Goal: Task Accomplishment & Management: Manage account settings

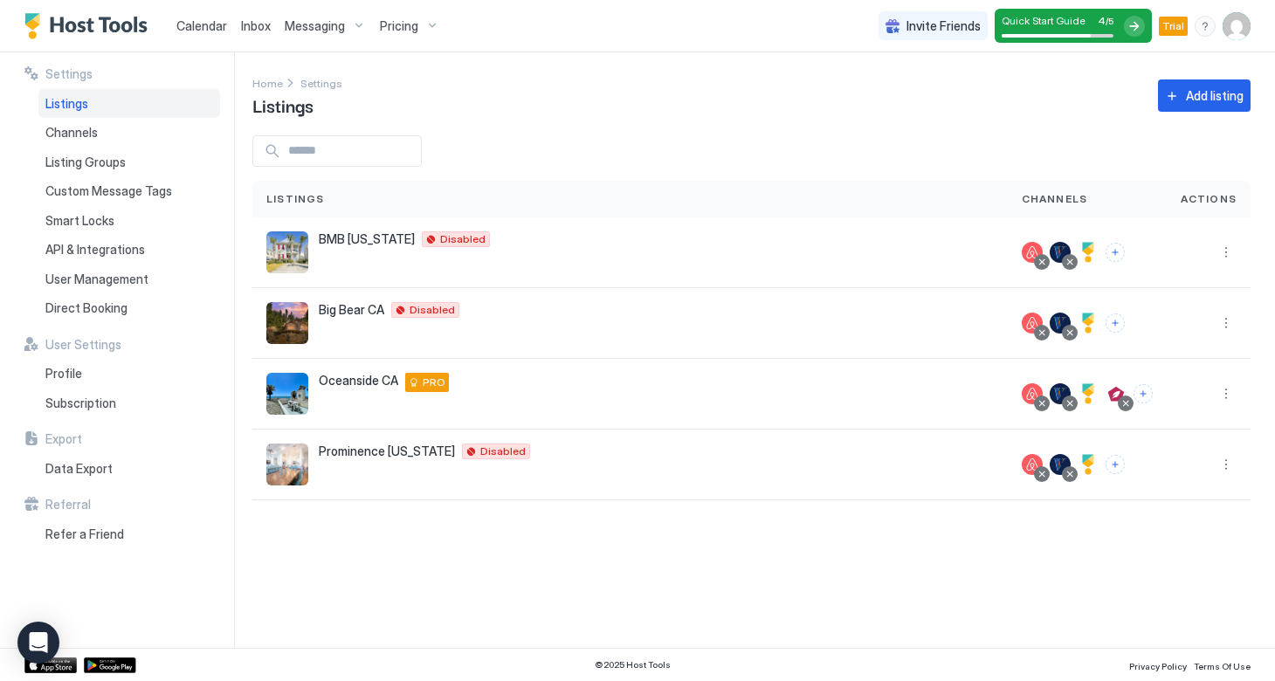
click at [251, 31] on span "Inbox" at bounding box center [256, 25] width 30 height 15
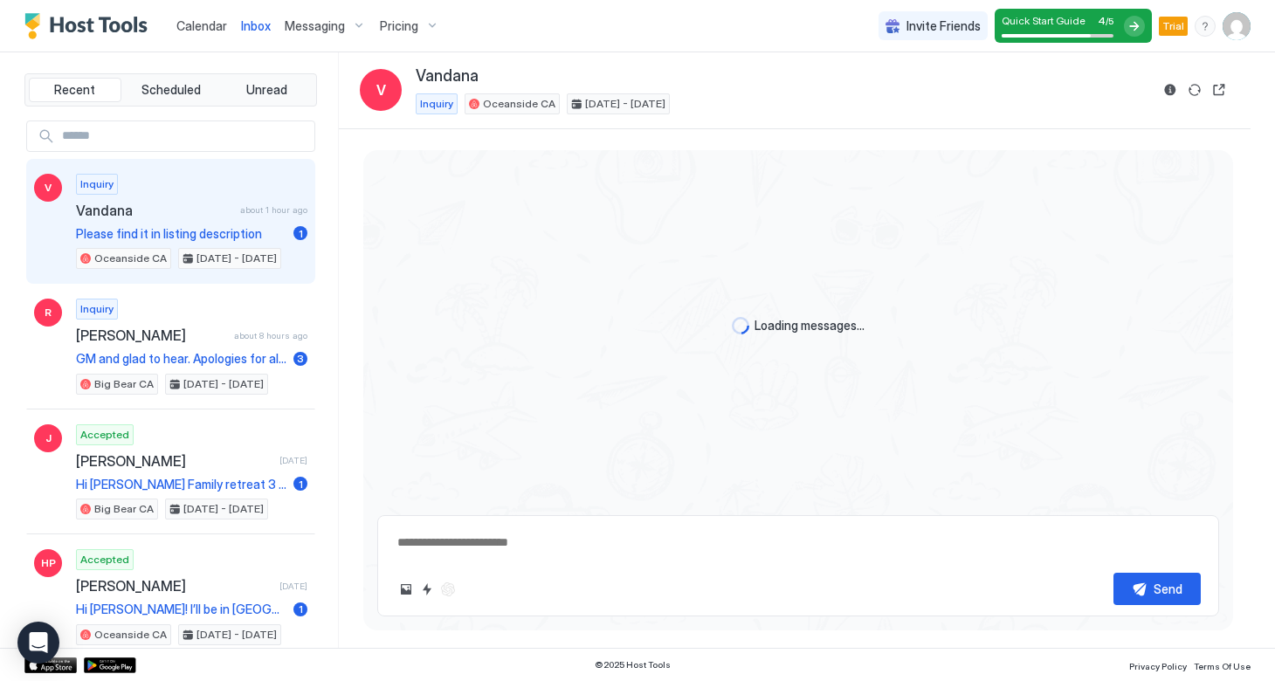
scroll to position [597, 0]
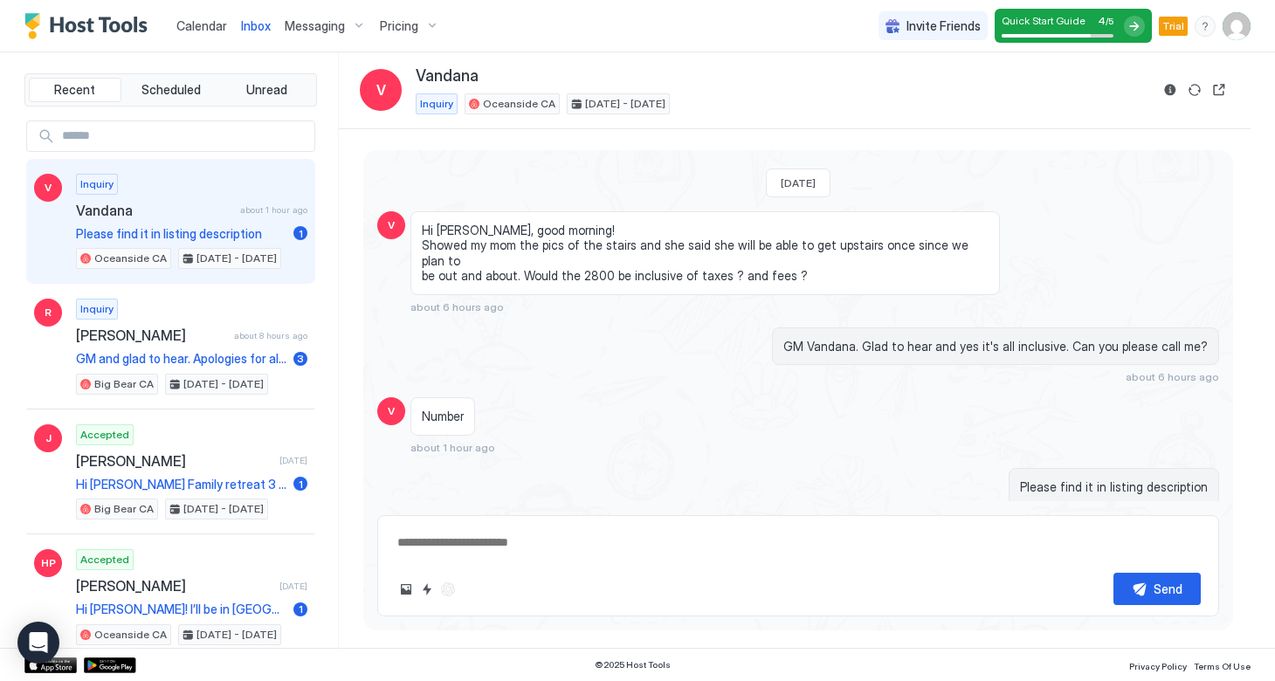
type textarea "*"
click at [309, 28] on span "Messaging" at bounding box center [315, 26] width 60 height 16
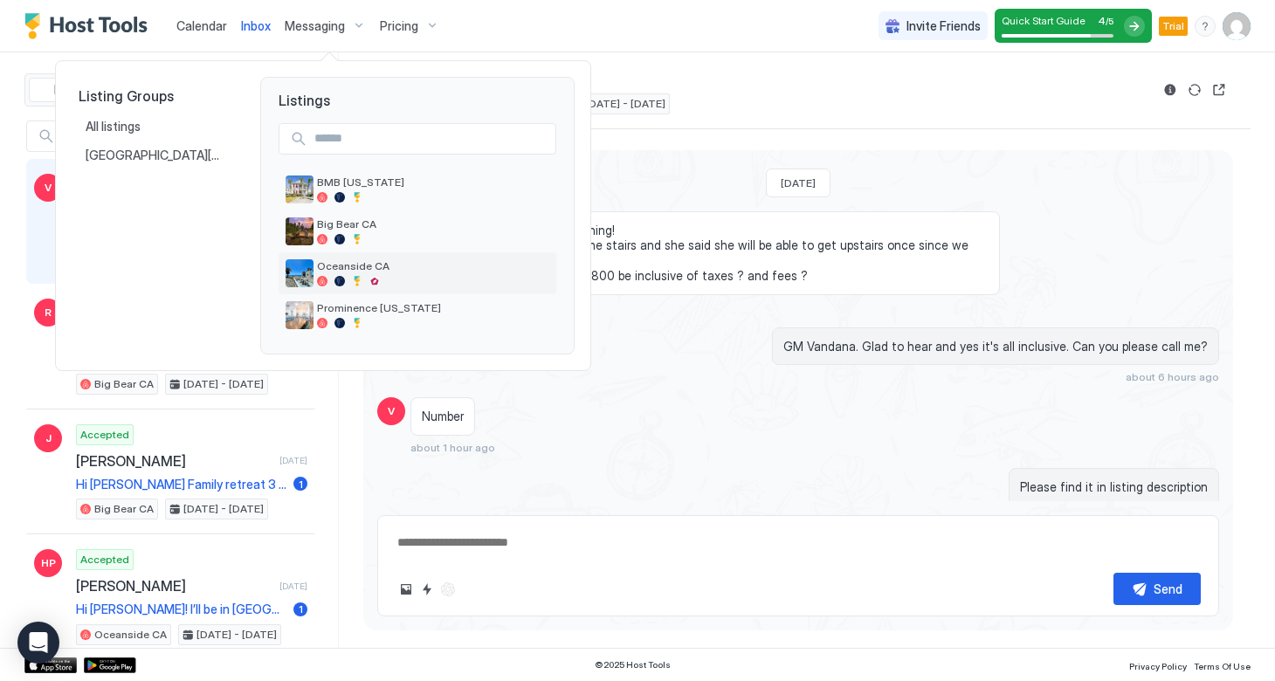
click at [356, 270] on span "Oceanside CA" at bounding box center [433, 265] width 232 height 13
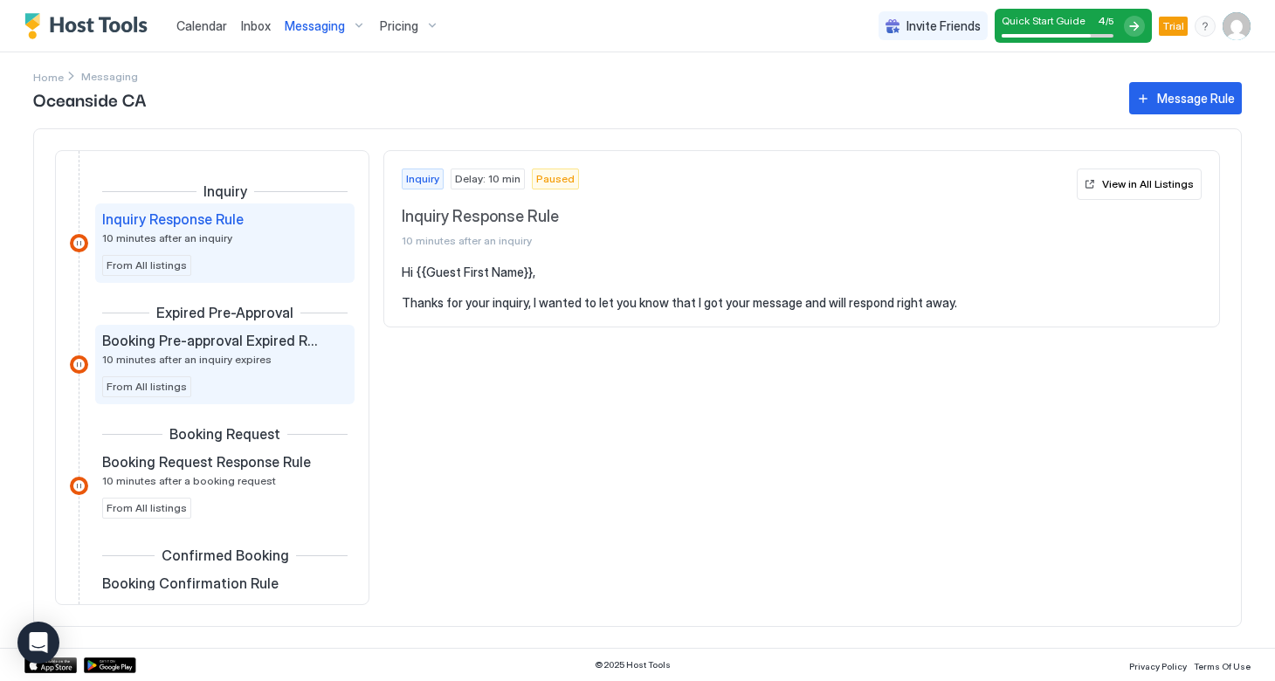
click at [263, 364] on div "Booking Pre-approval Expired Rule 10 minutes after an inquiry expires" at bounding box center [212, 349] width 221 height 34
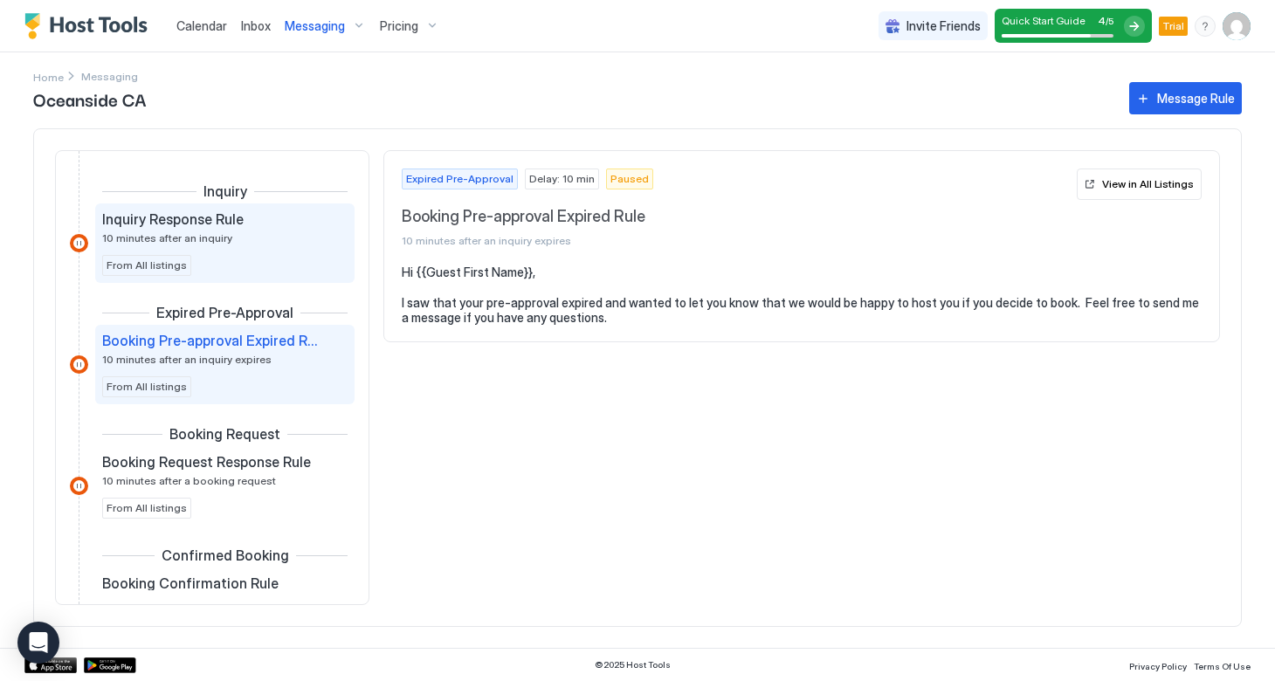
click at [239, 258] on div "Inquiry Response Rule 10 minutes after an inquiry From All listings" at bounding box center [224, 244] width 245 height 66
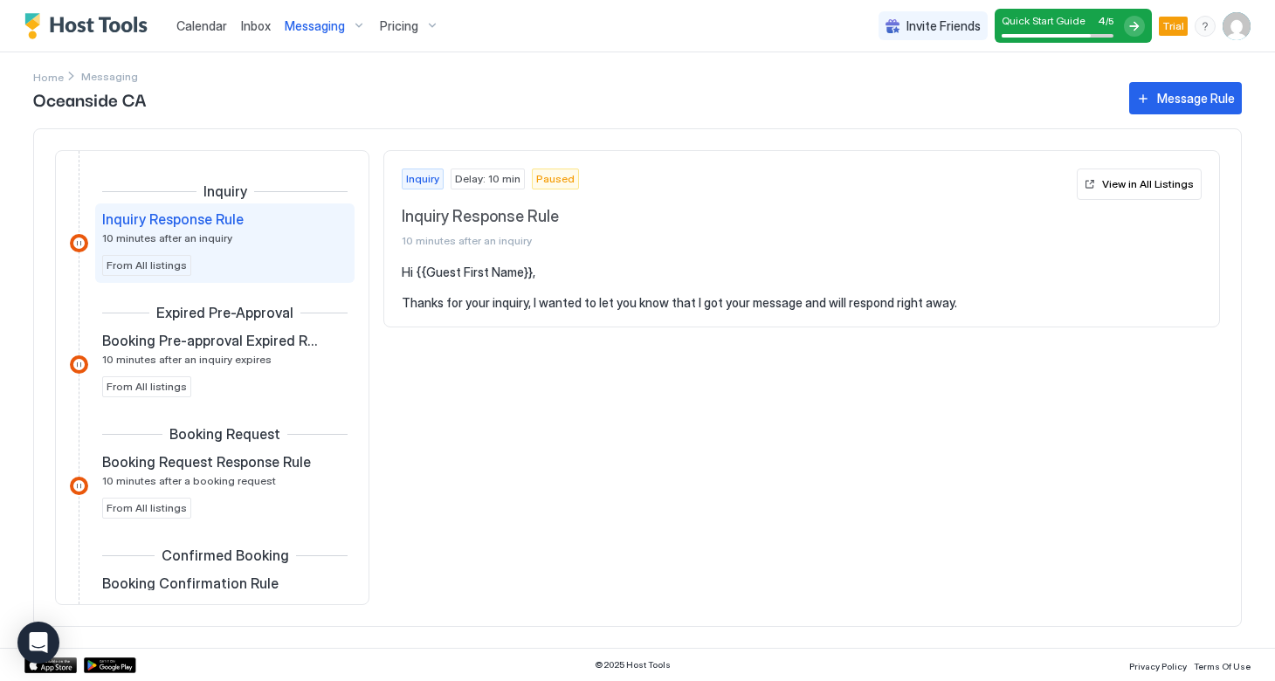
click at [77, 243] on div at bounding box center [79, 243] width 18 height 18
click at [77, 244] on div at bounding box center [79, 243] width 18 height 18
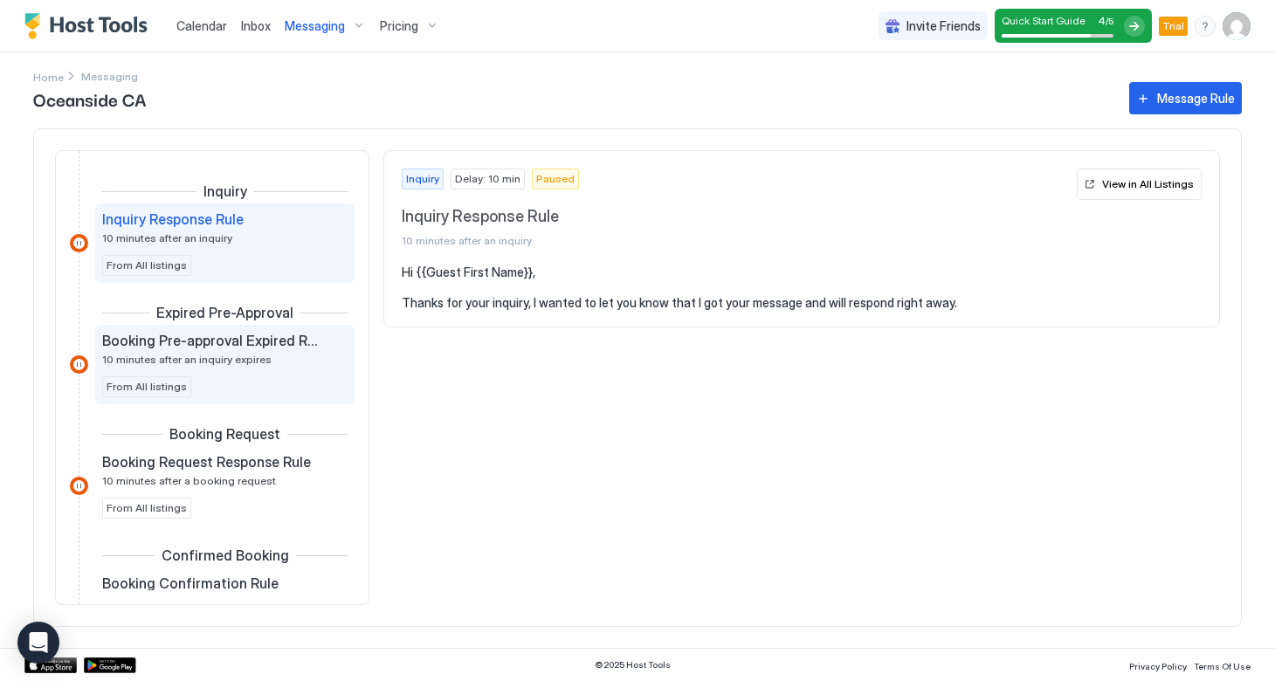
click at [209, 344] on span "Booking Pre-approval Expired Rule" at bounding box center [211, 340] width 218 height 17
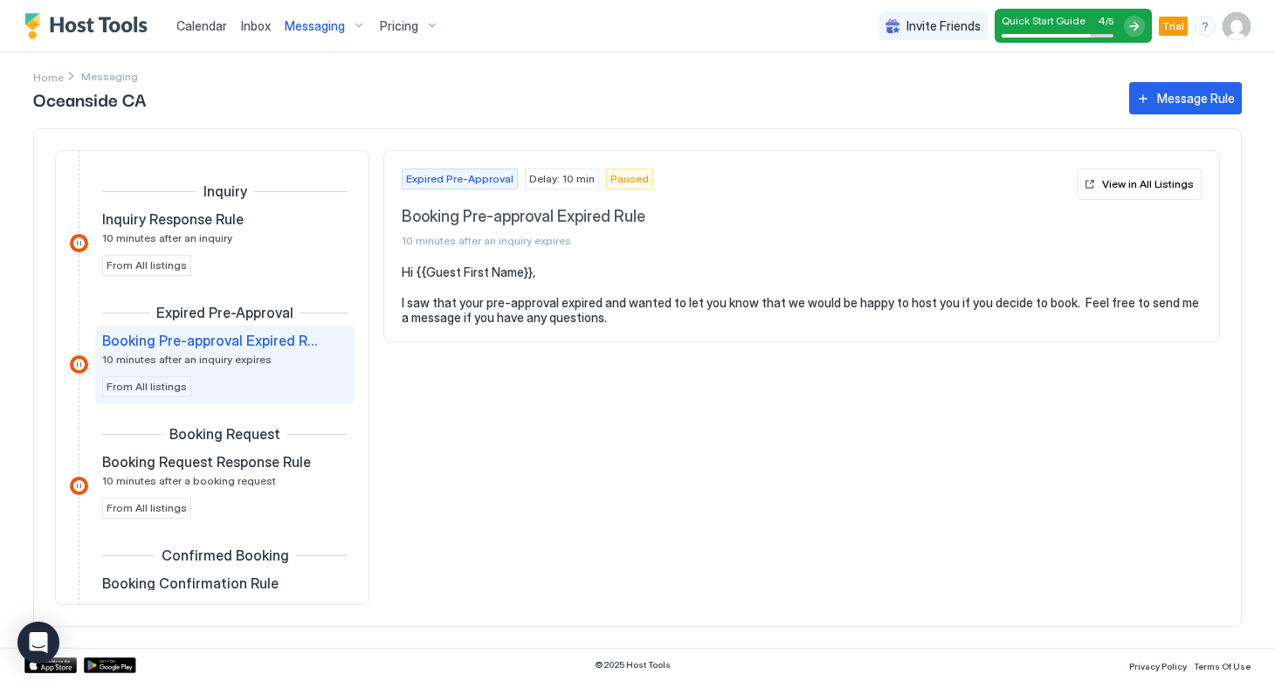
click at [614, 182] on span "Paused" at bounding box center [630, 179] width 38 height 16
click at [614, 180] on span "Paused" at bounding box center [630, 179] width 38 height 16
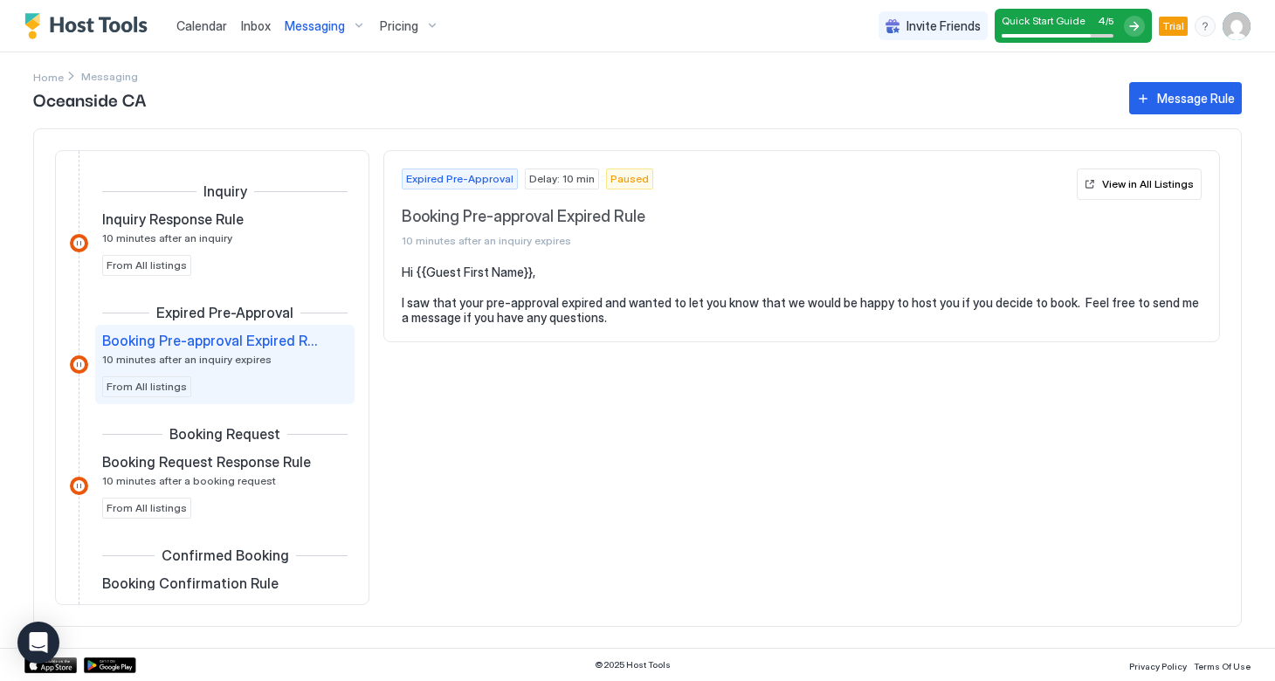
click at [614, 180] on span "Paused" at bounding box center [630, 179] width 38 height 16
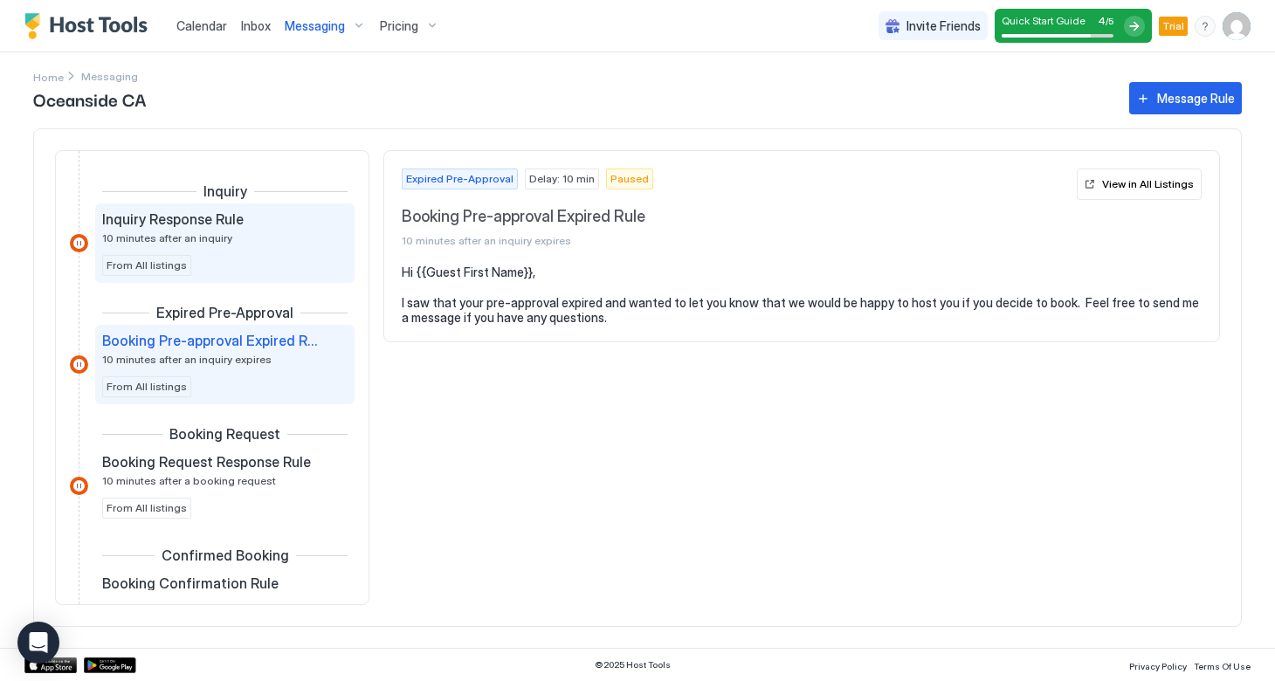
click at [237, 238] on div "Inquiry Response Rule 10 minutes after an inquiry" at bounding box center [212, 228] width 221 height 34
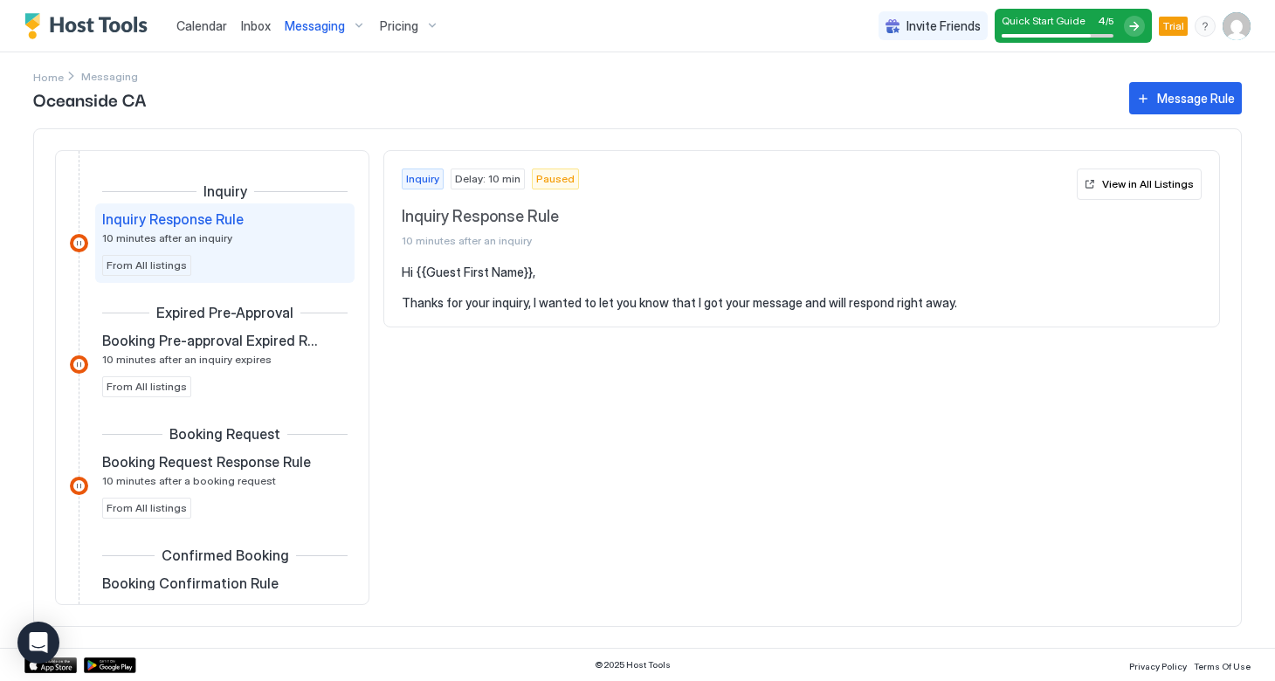
click at [77, 239] on div at bounding box center [79, 243] width 18 height 18
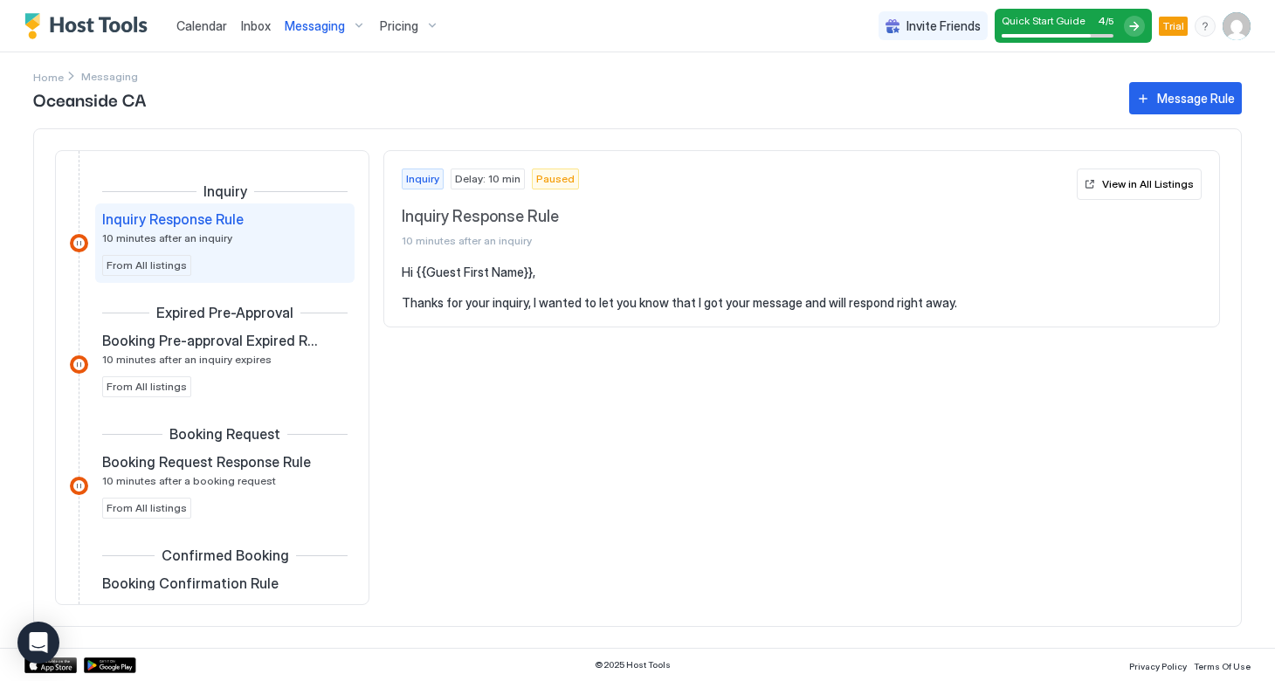
click at [77, 239] on div at bounding box center [79, 243] width 18 height 18
click at [543, 184] on span "Paused" at bounding box center [555, 179] width 38 height 16
click at [542, 184] on span "Paused" at bounding box center [555, 179] width 38 height 16
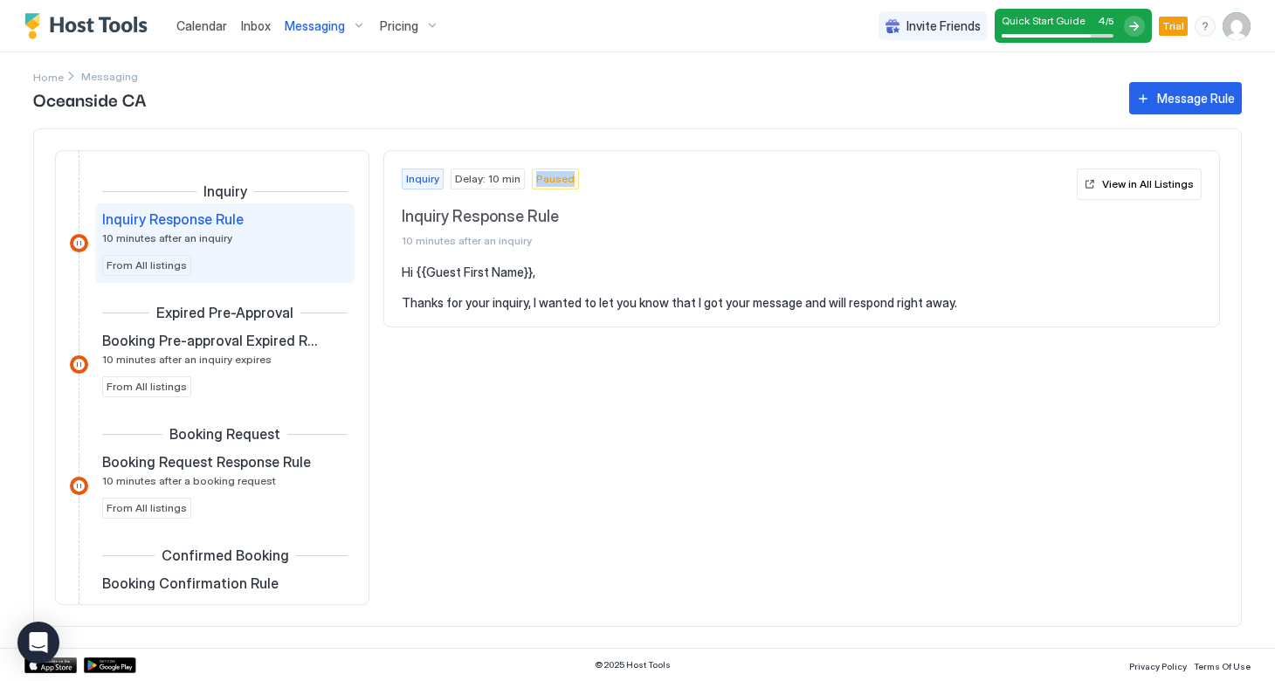
click at [542, 184] on span "Paused" at bounding box center [555, 179] width 38 height 16
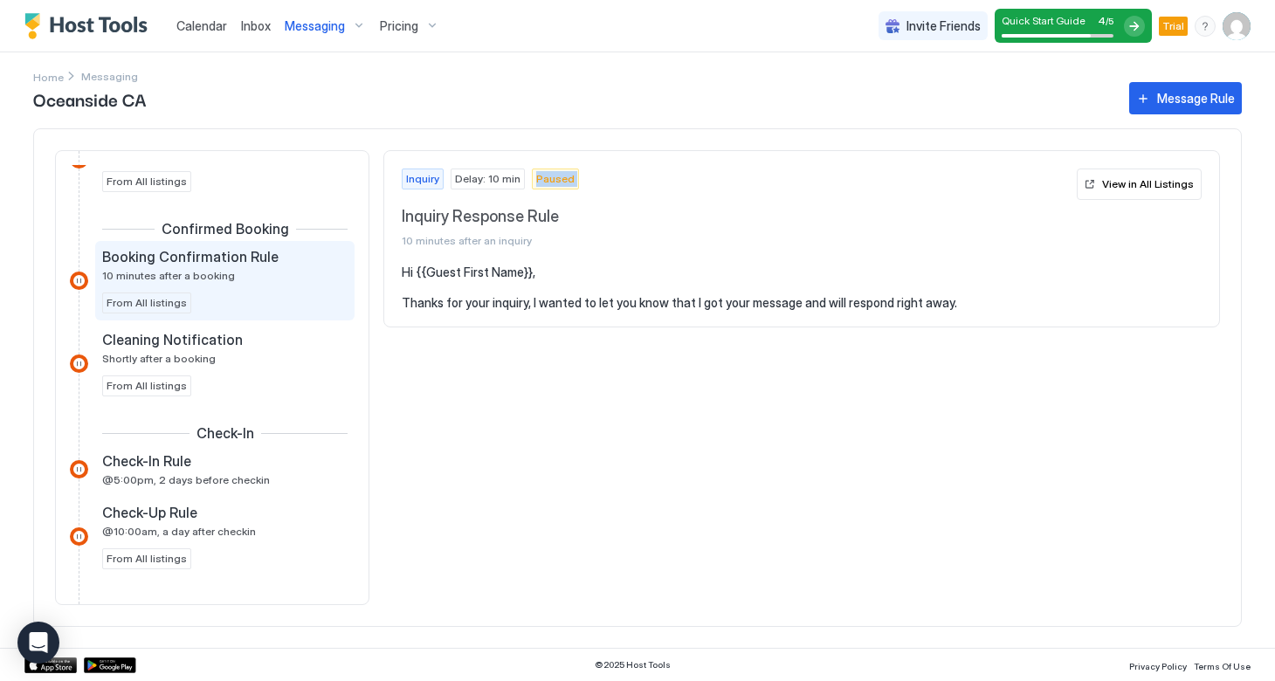
scroll to position [337, 0]
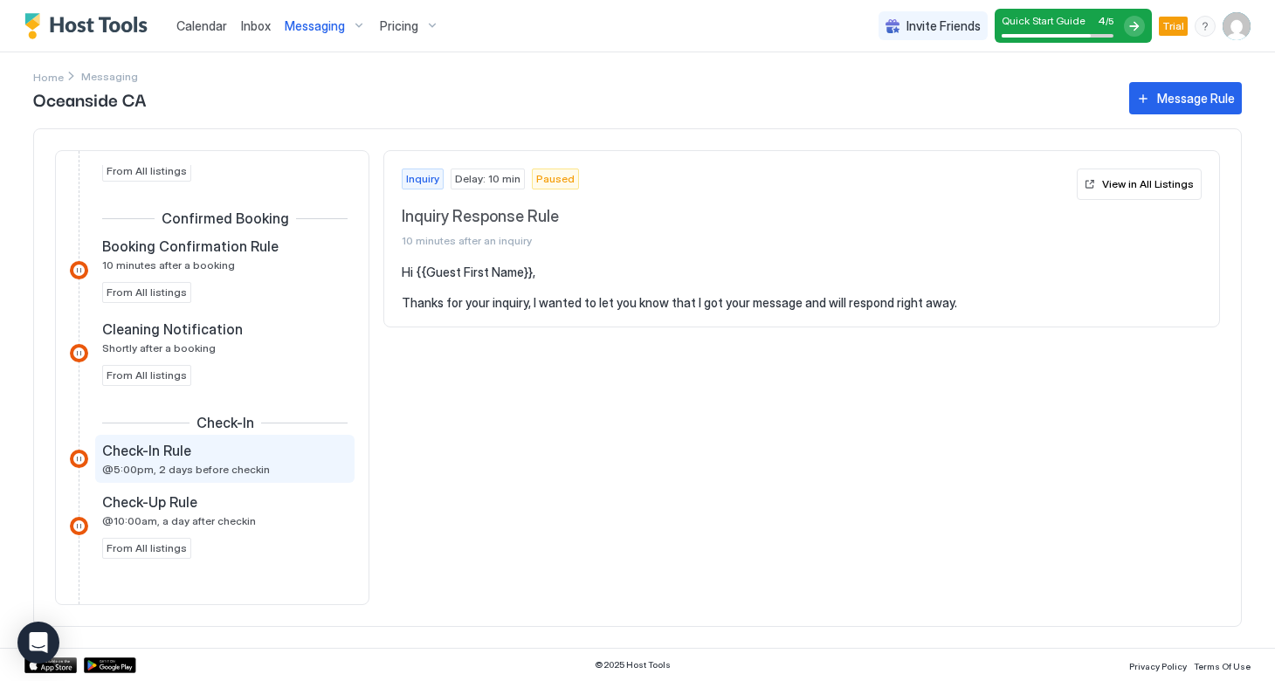
click at [218, 479] on div "Check-In Rule @5:00pm, 2 days before checkin" at bounding box center [224, 459] width 259 height 48
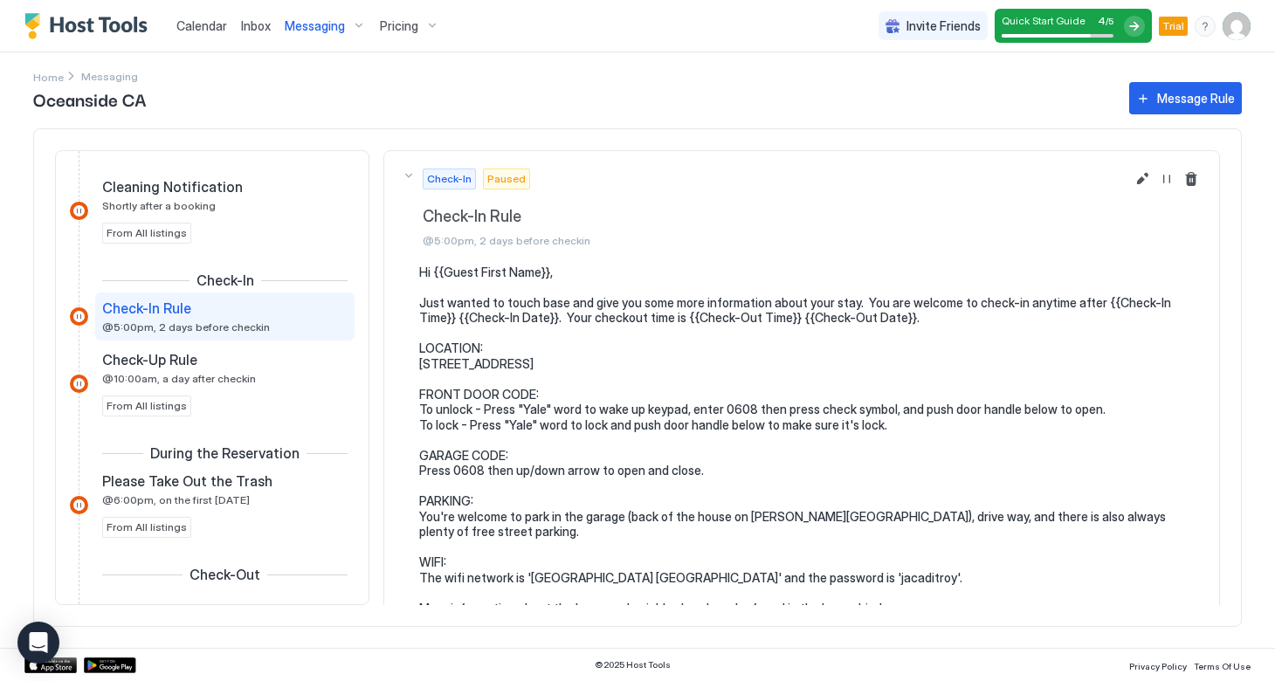
scroll to position [484, 0]
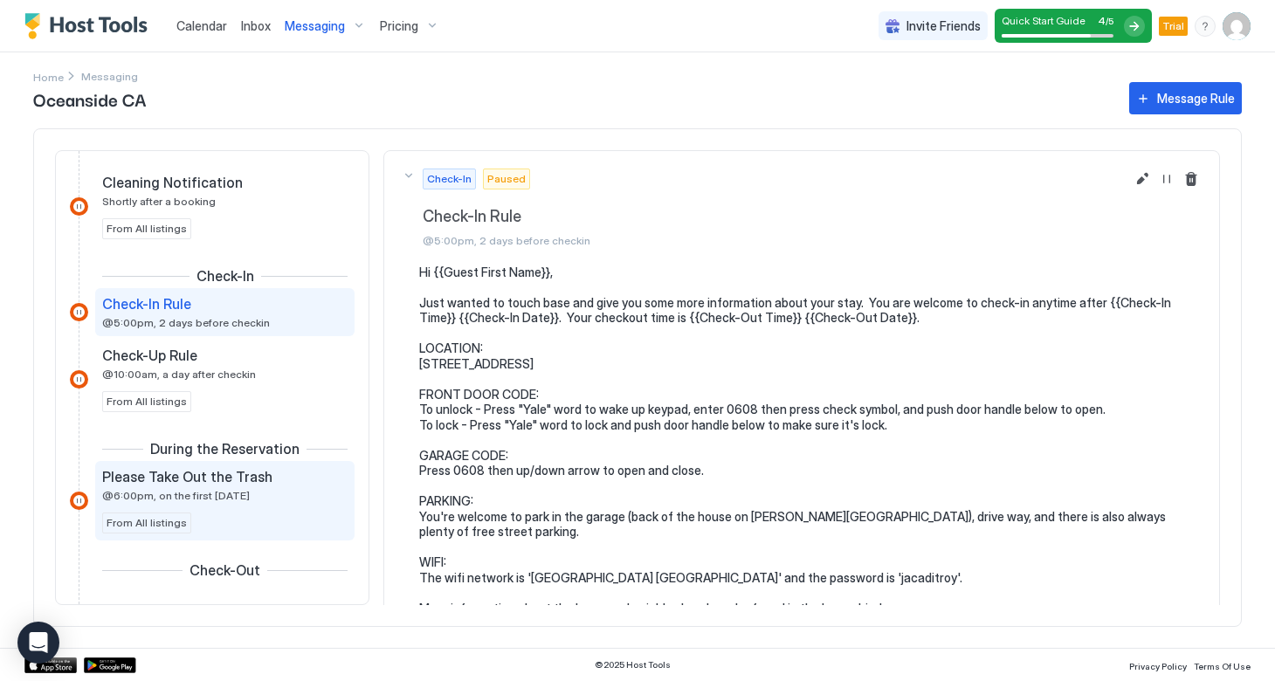
click at [185, 487] on div "Please Take Out the Trash @6:00pm, on the first [DATE]" at bounding box center [212, 485] width 221 height 34
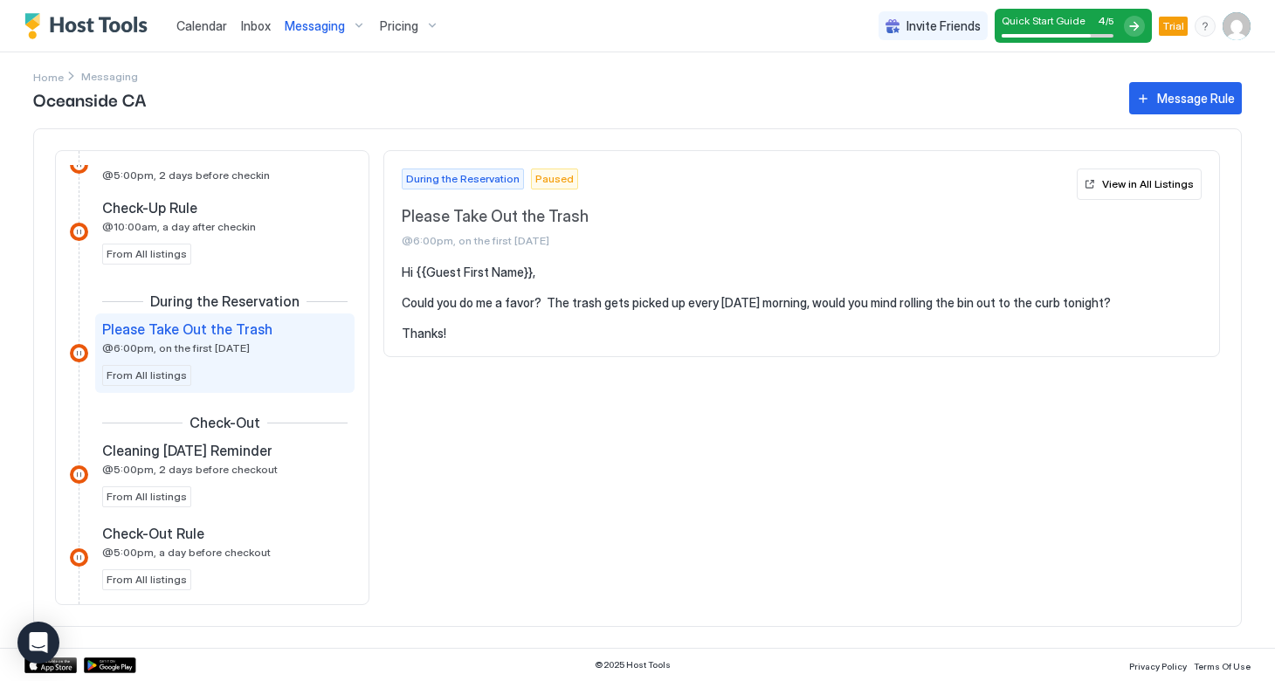
scroll to position [640, 0]
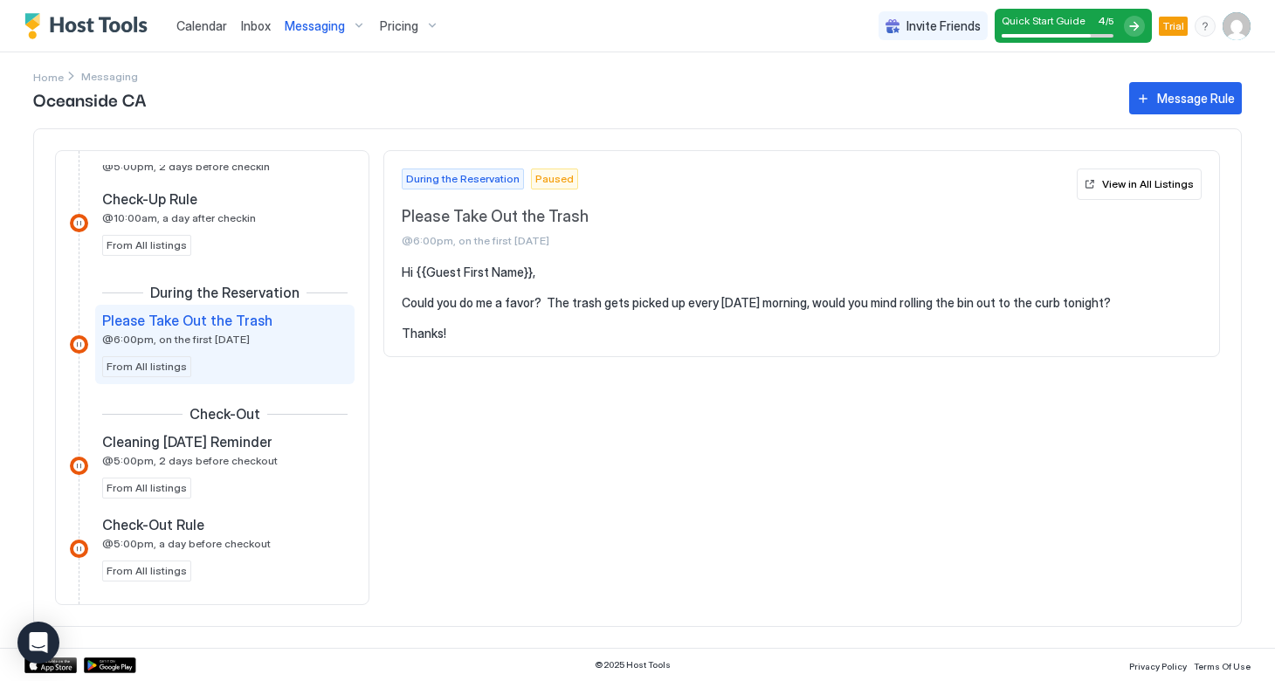
click at [75, 345] on div at bounding box center [79, 344] width 18 height 18
click at [478, 263] on div "During the Reservation Paused Please Take Out the Trash @6:00pm, on the first […" at bounding box center [801, 208] width 835 height 114
click at [563, 311] on pre "Hi {{Guest First Name}}, Could you do me a favor? The trash gets picked up ever…" at bounding box center [802, 303] width 800 height 77
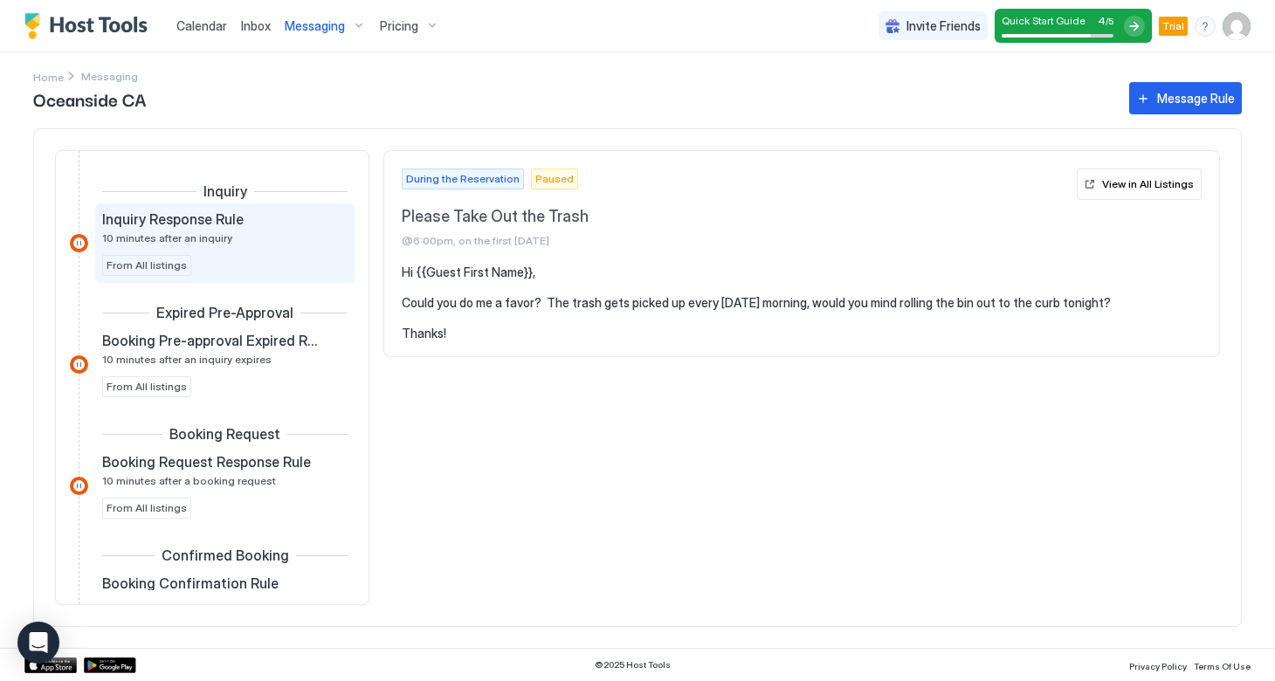
scroll to position [0, 0]
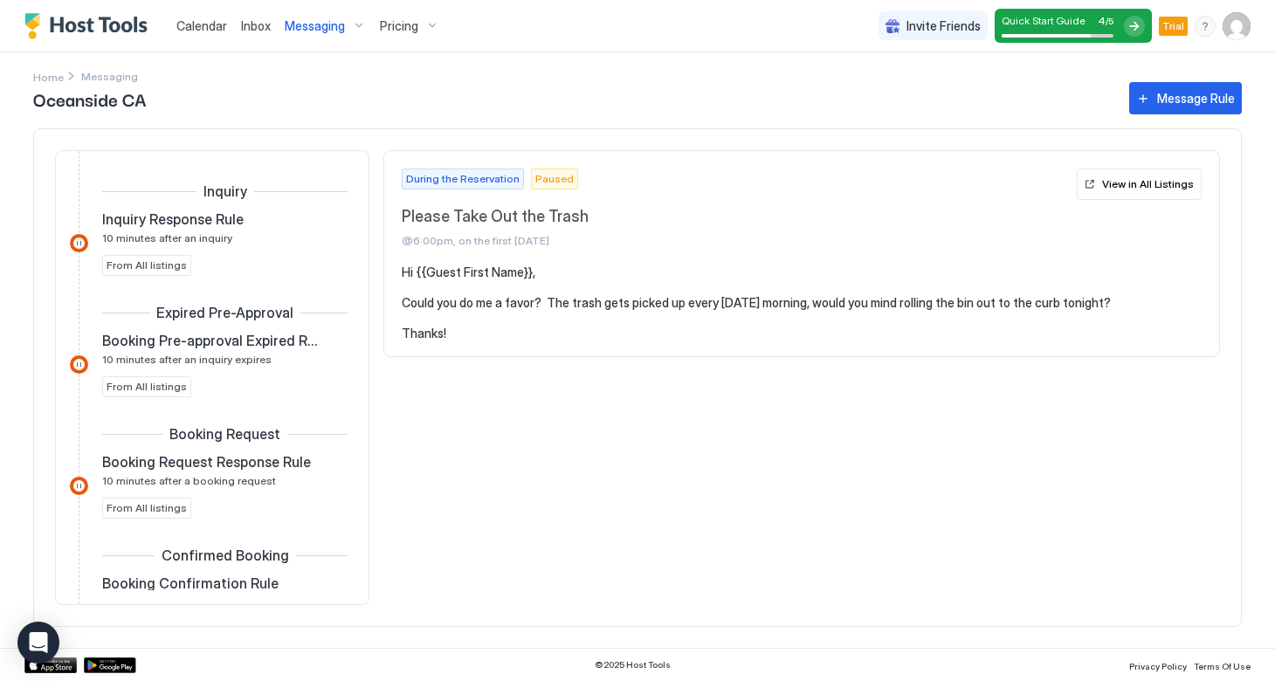
click at [366, 27] on div "Messaging" at bounding box center [325, 26] width 95 height 30
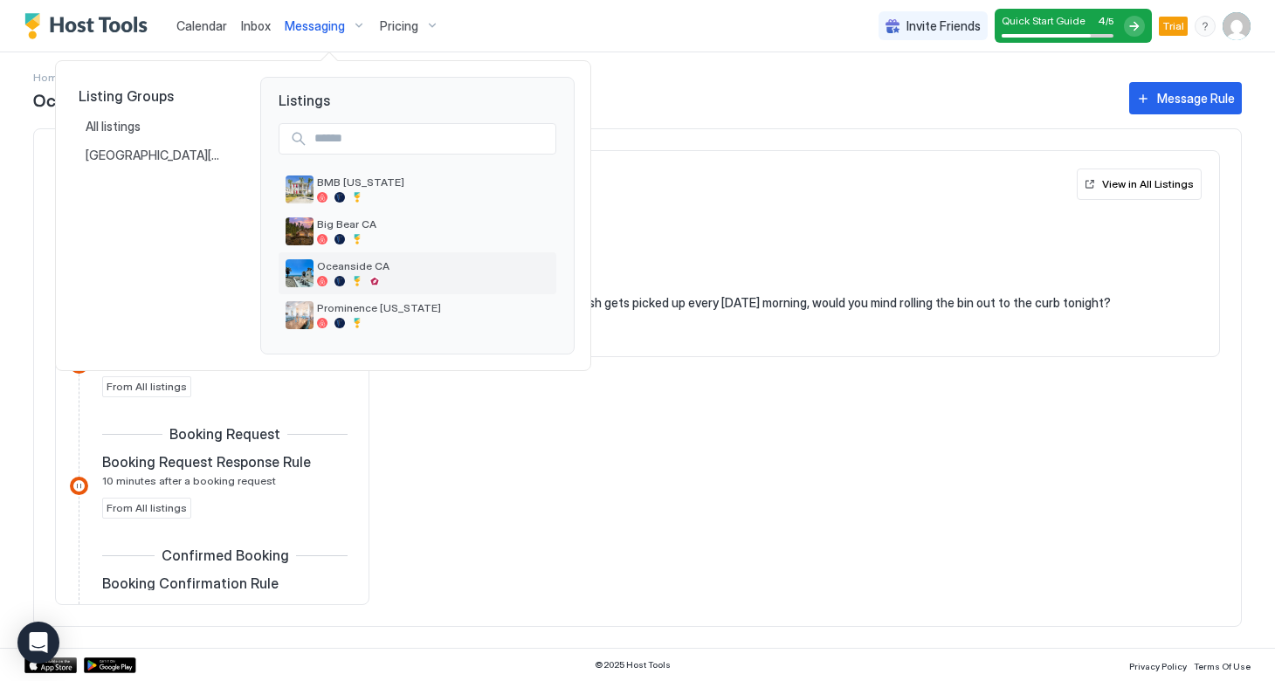
click at [385, 279] on div at bounding box center [433, 281] width 232 height 10
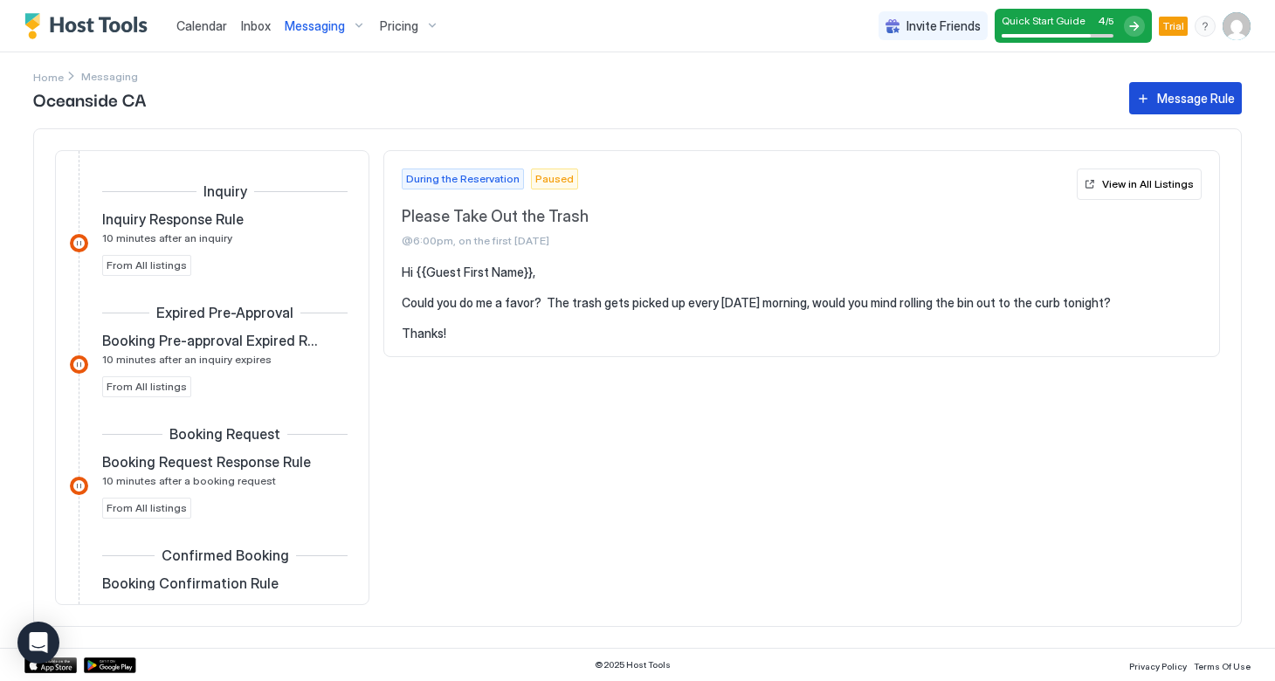
click at [1172, 98] on div "Message Rule" at bounding box center [1196, 98] width 78 height 18
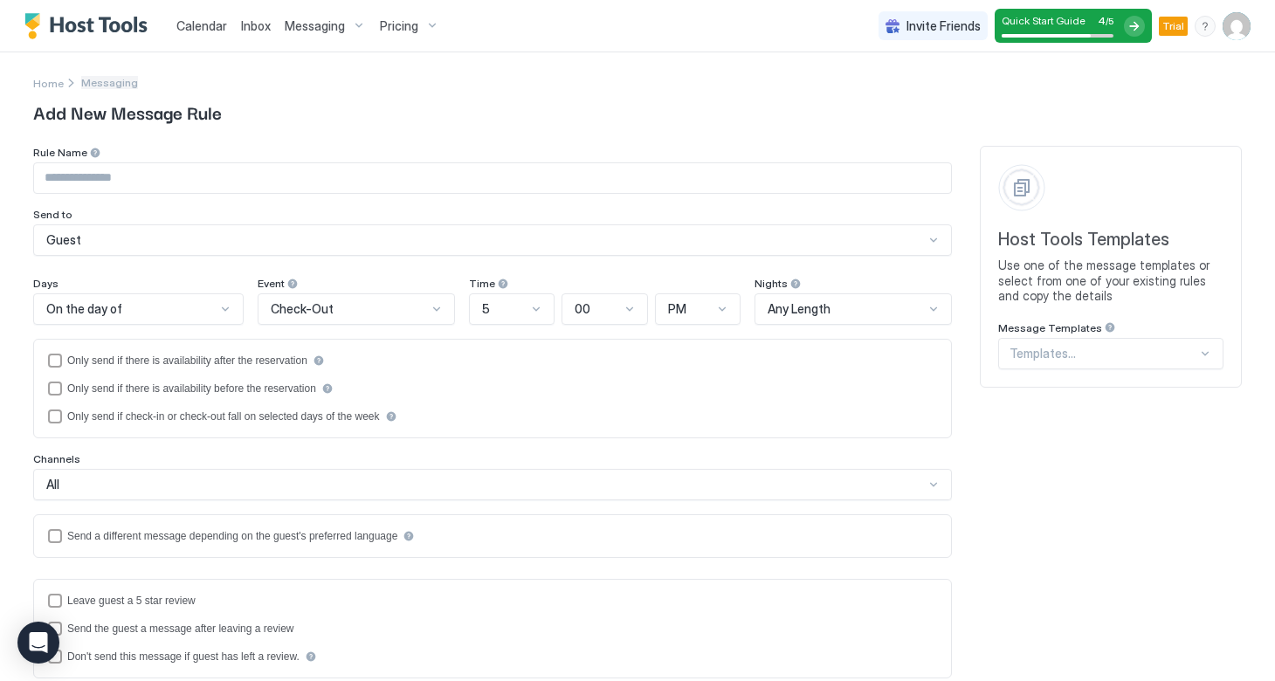
click at [97, 87] on span "Messaging" at bounding box center [109, 82] width 57 height 13
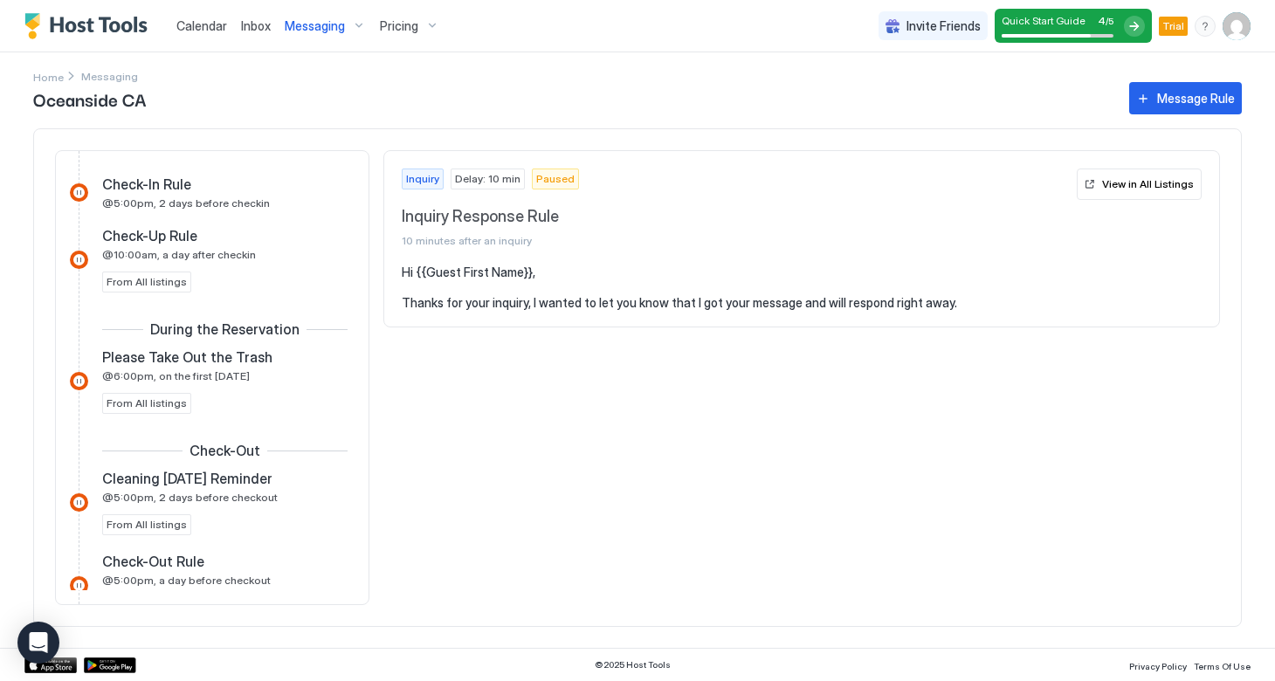
scroll to position [642, 0]
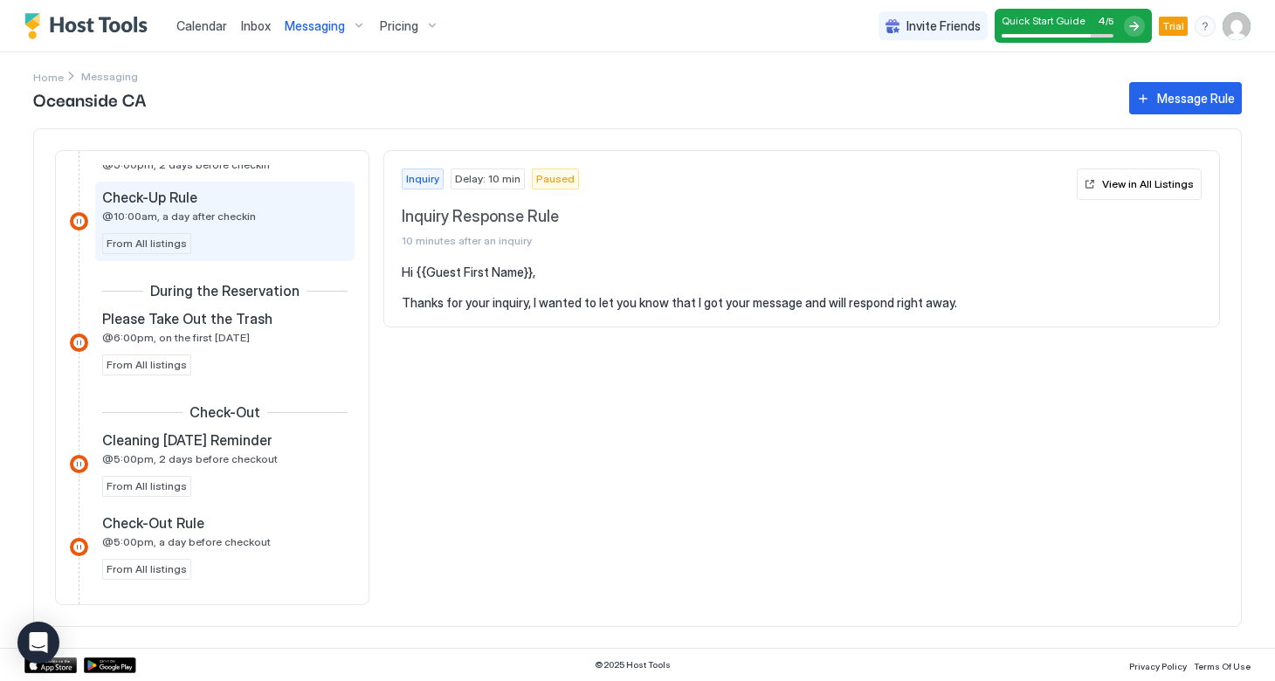
click at [179, 231] on div "Check-Up Rule @10:00am, a day after checkin From All listings" at bounding box center [224, 222] width 245 height 66
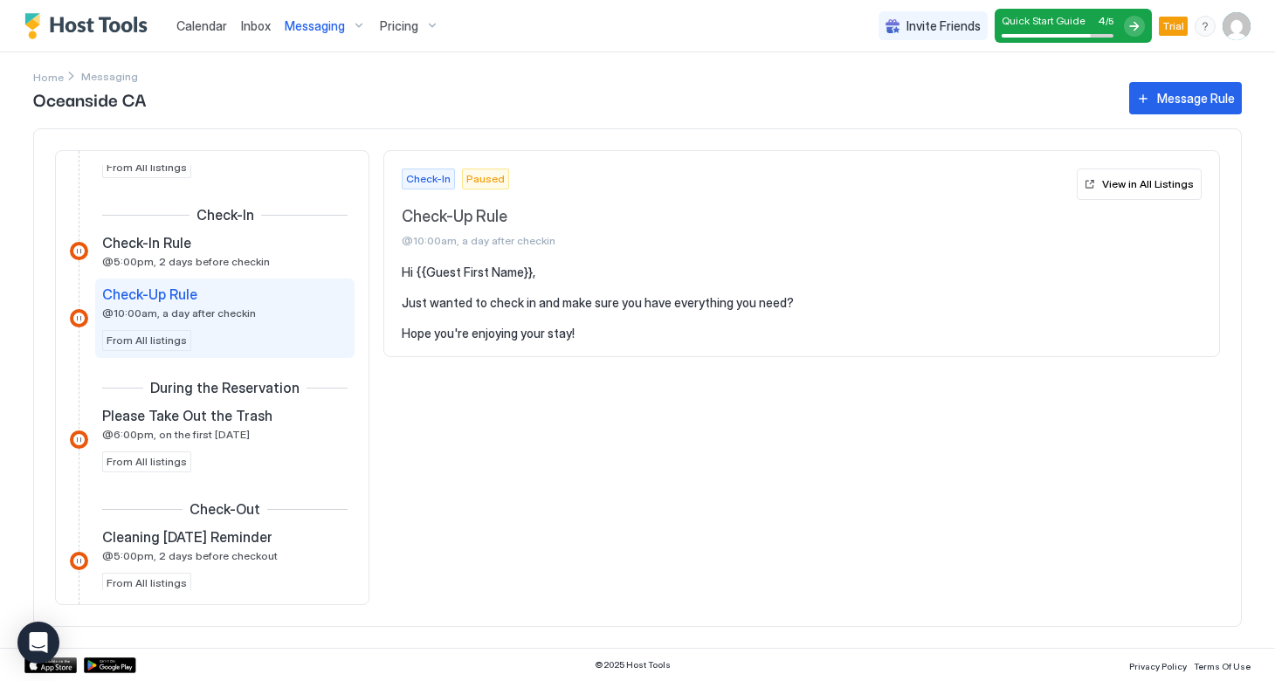
scroll to position [525, 0]
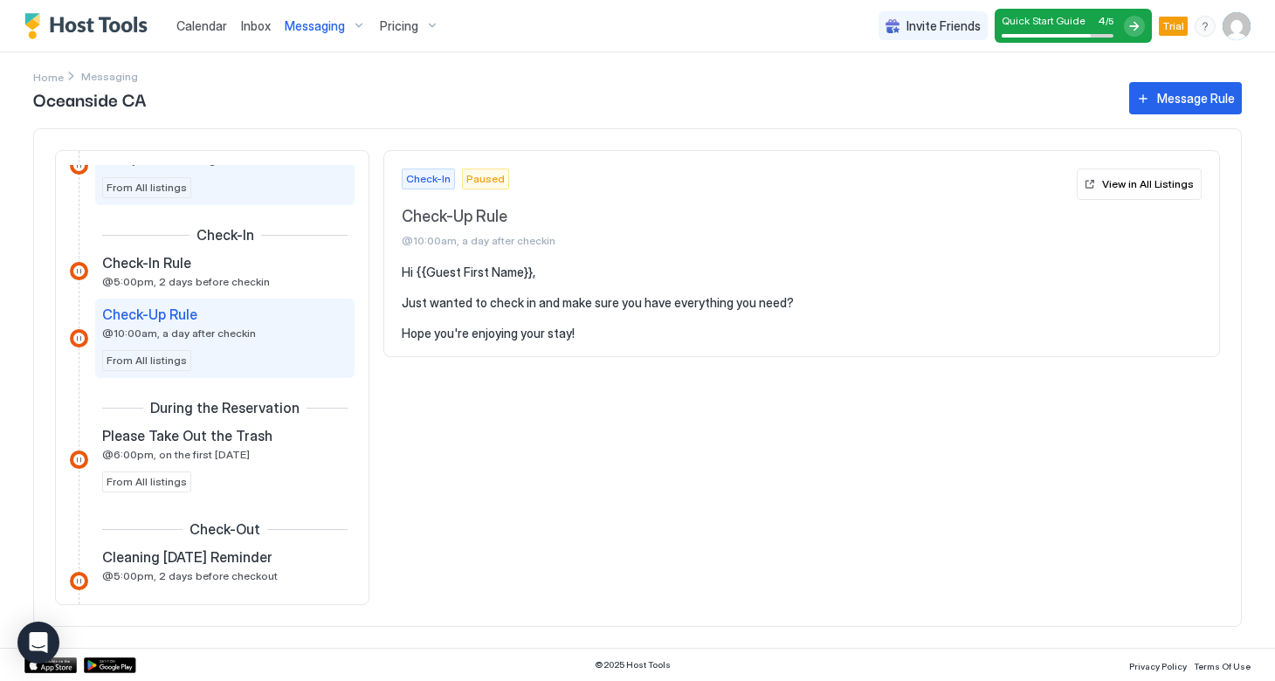
click at [165, 194] on span "From All listings" at bounding box center [147, 188] width 80 height 16
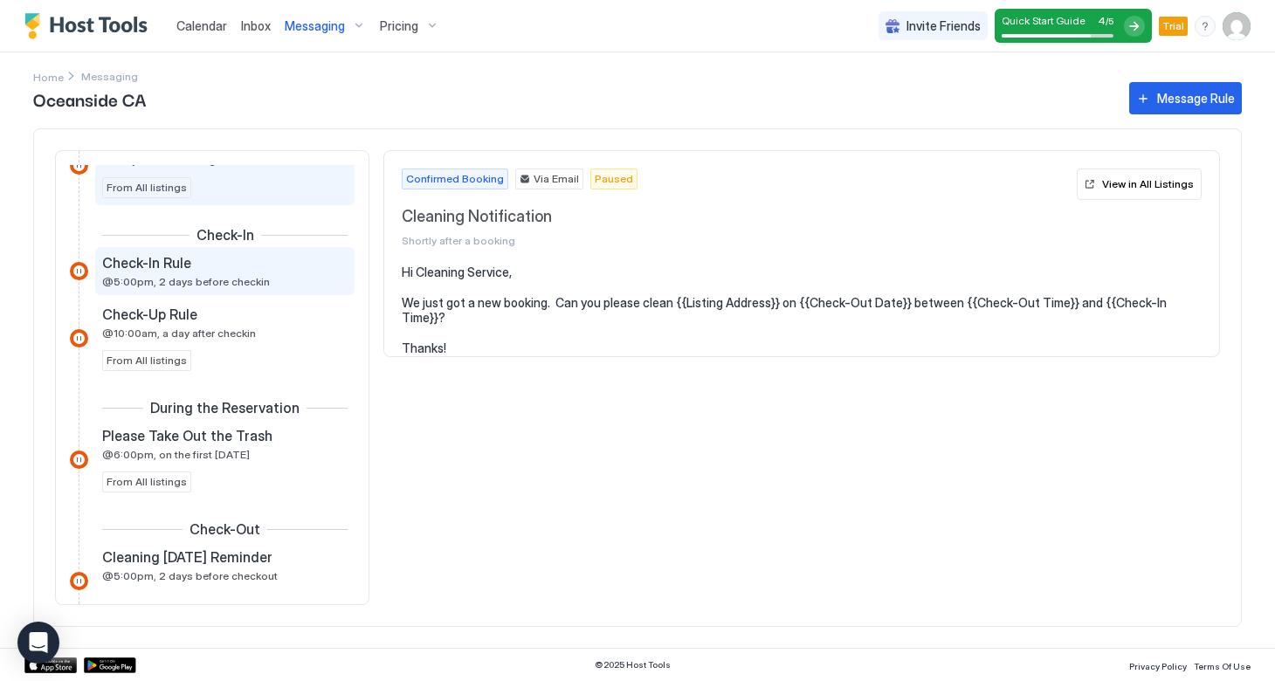
click at [192, 286] on span "@5:00pm, 2 days before checkin" at bounding box center [186, 281] width 168 height 13
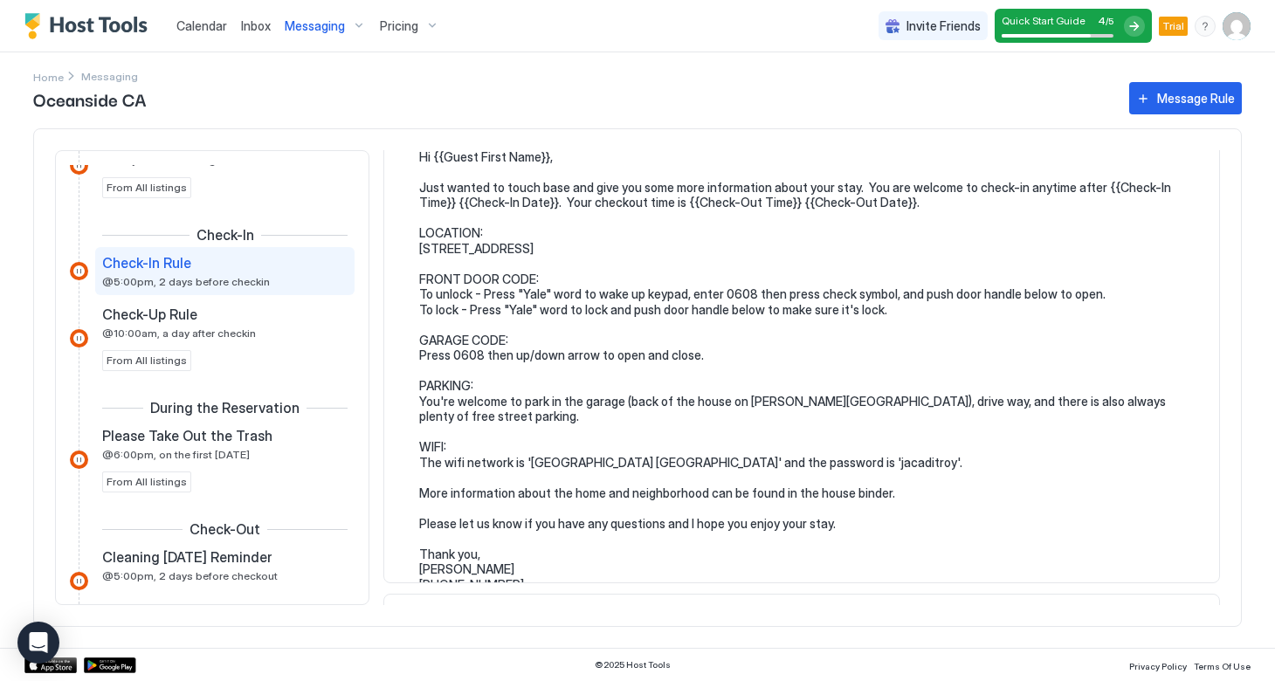
scroll to position [131, 0]
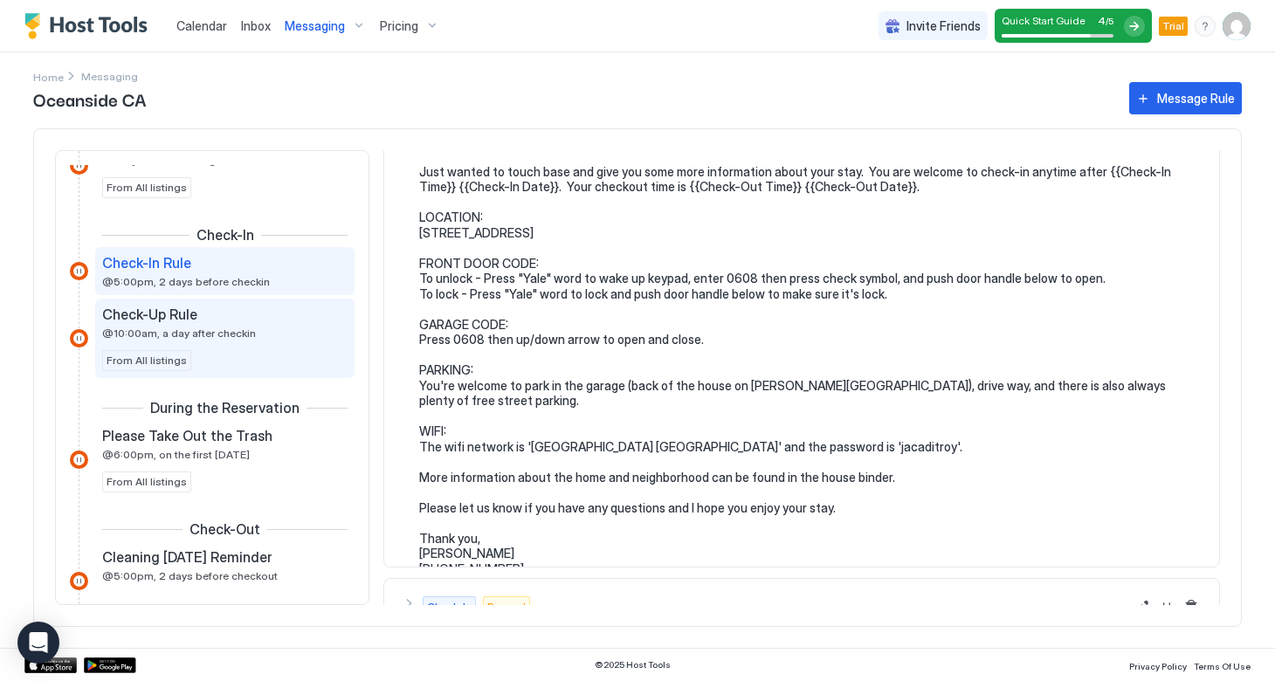
click at [215, 338] on span "@10:00am, a day after checkin" at bounding box center [179, 333] width 154 height 13
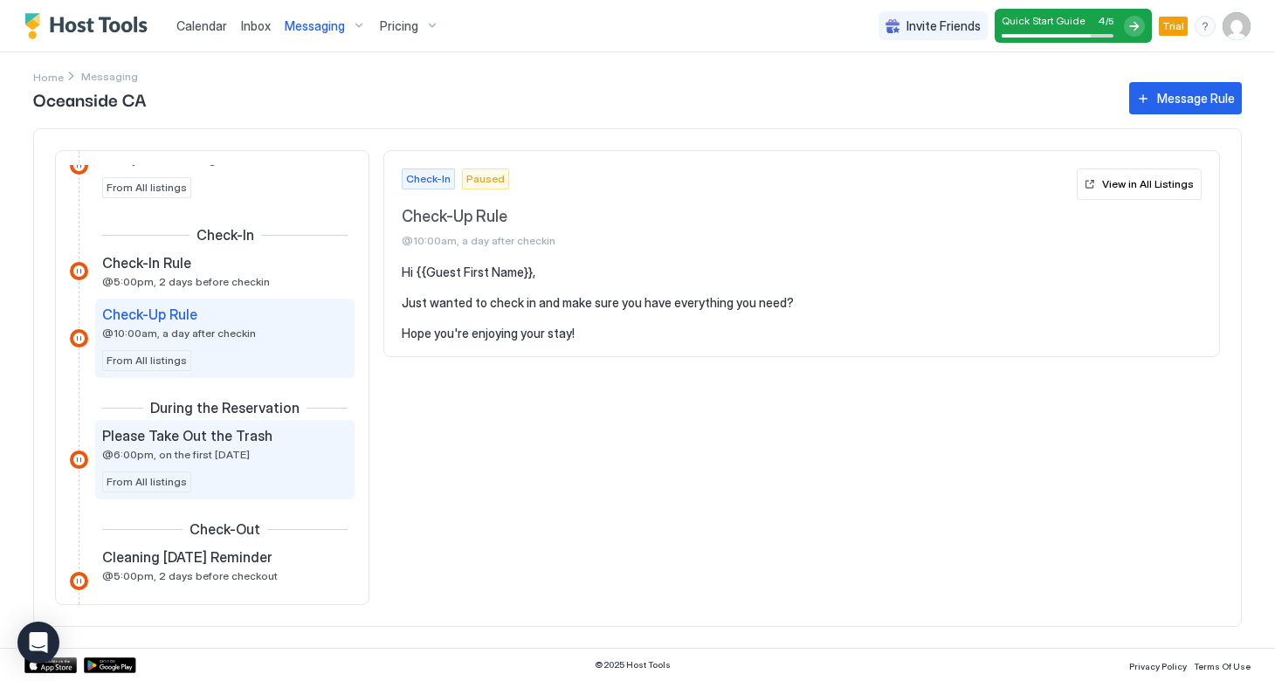
click at [213, 434] on span "Please Take Out the Trash" at bounding box center [187, 435] width 170 height 17
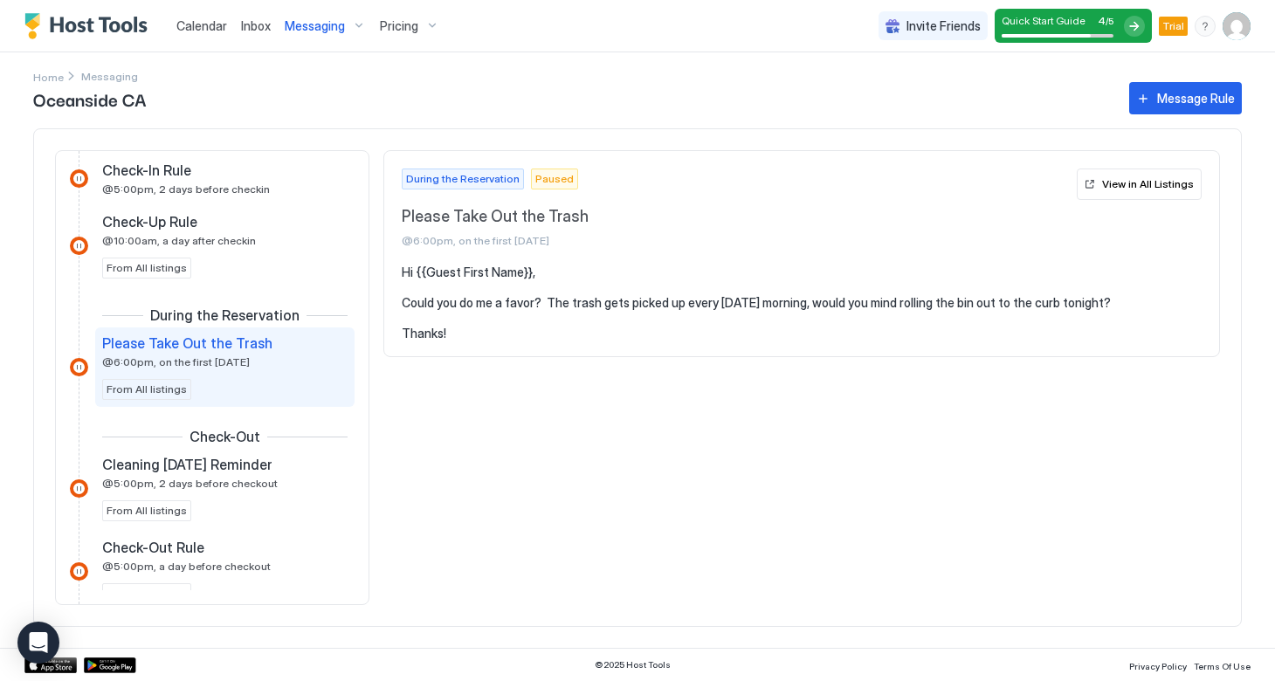
scroll to position [639, 0]
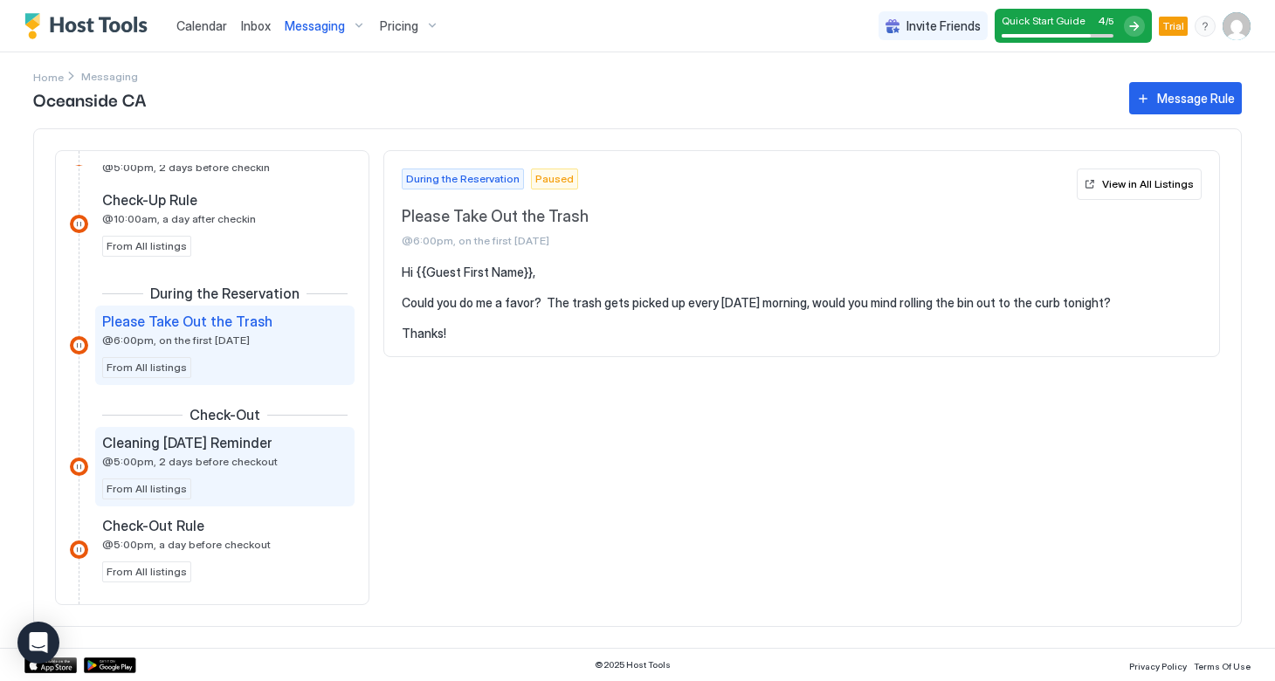
click at [218, 476] on div "Cleaning [DATE] Reminder @5:00pm, 2 days before checkout From All listings" at bounding box center [224, 467] width 245 height 66
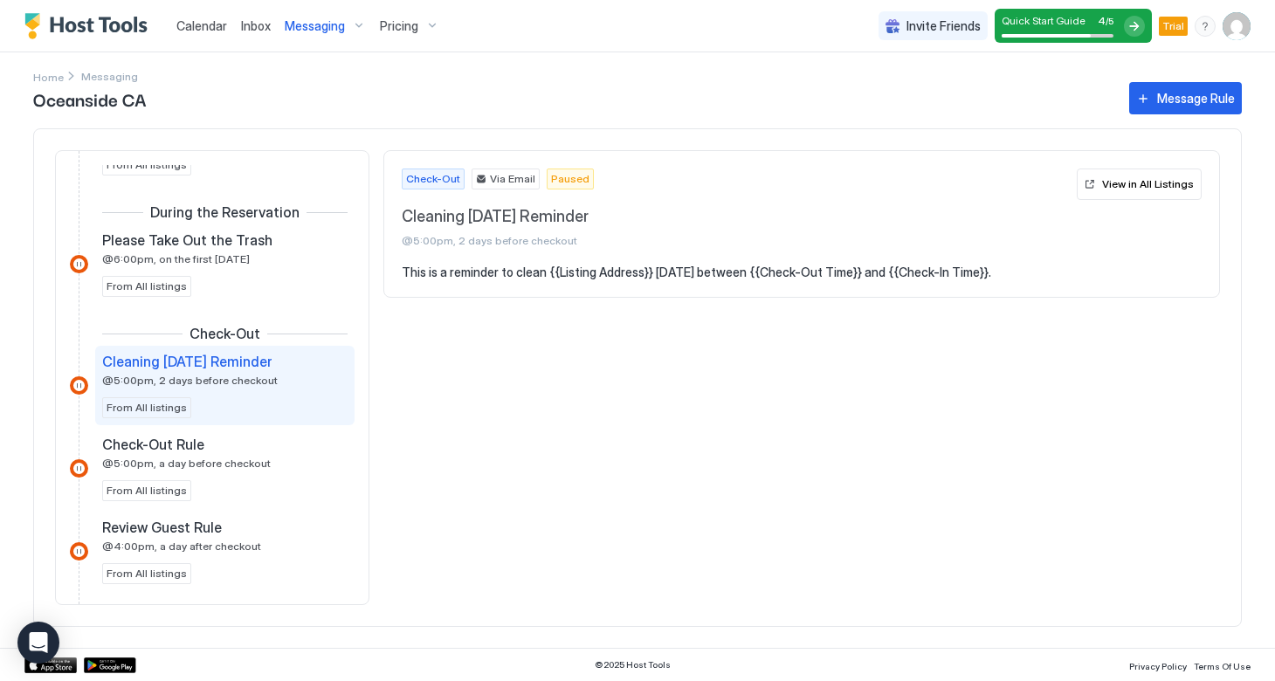
scroll to position [724, 0]
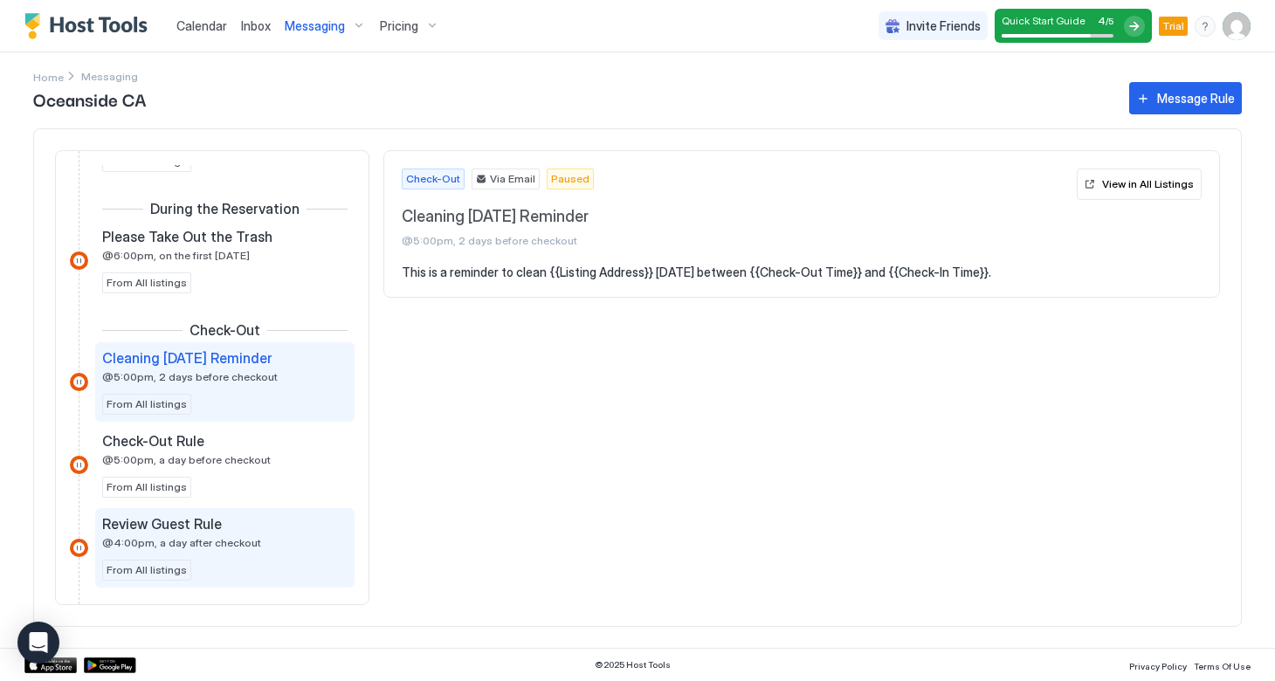
click at [166, 536] on div "Review Guest Rule @4:00pm, a day after checkout" at bounding box center [212, 532] width 221 height 34
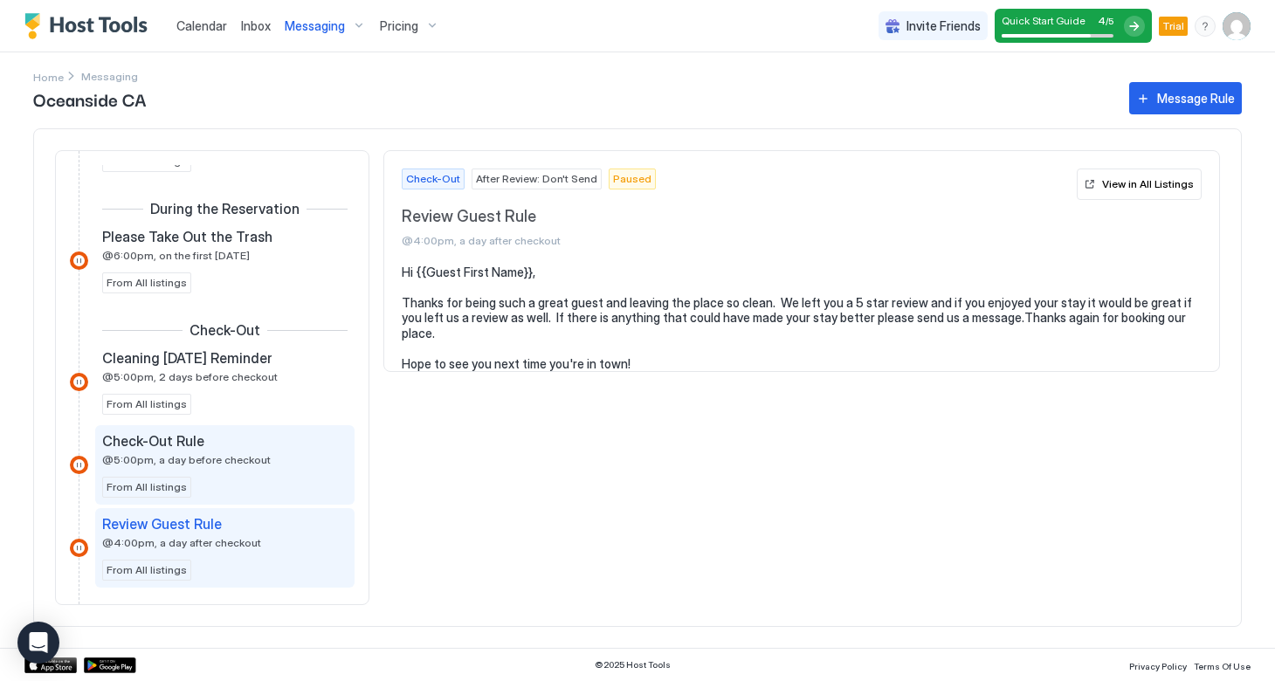
click at [162, 447] on span "Check-Out Rule" at bounding box center [153, 440] width 102 height 17
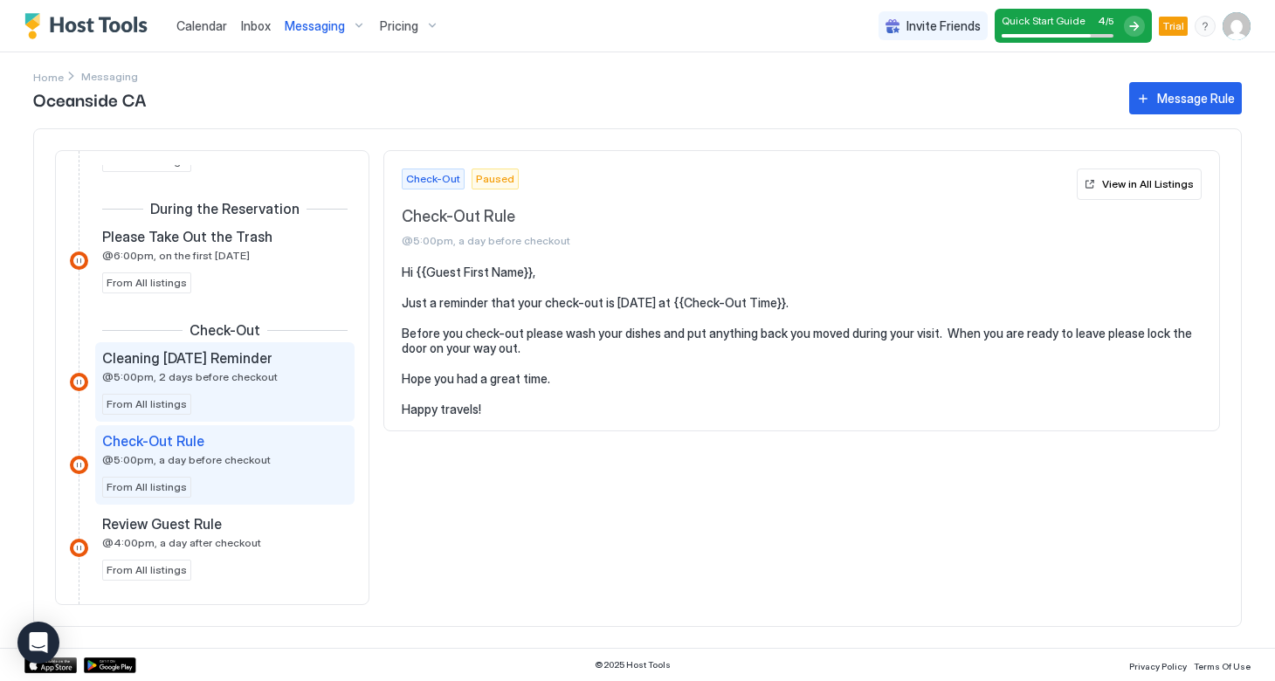
click at [167, 383] on span "@5:00pm, 2 days before checkout" at bounding box center [190, 376] width 176 height 13
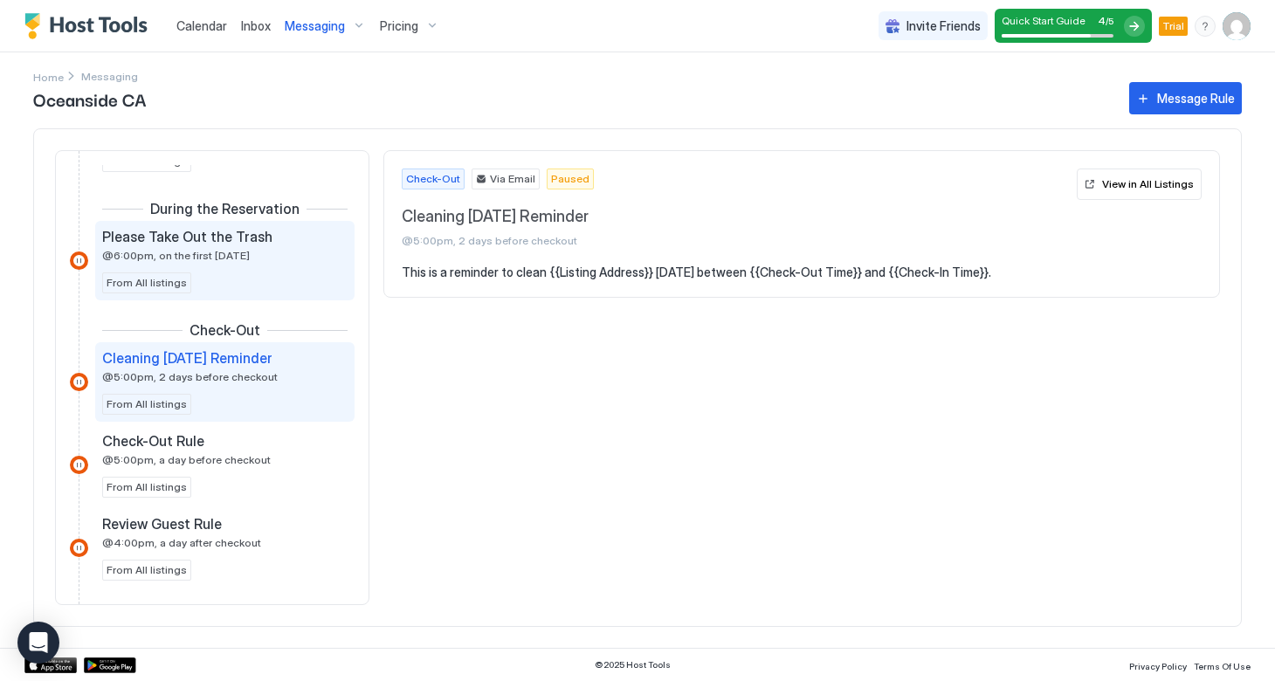
click at [179, 252] on span "@6:00pm, on the first [DATE]" at bounding box center [176, 255] width 148 height 13
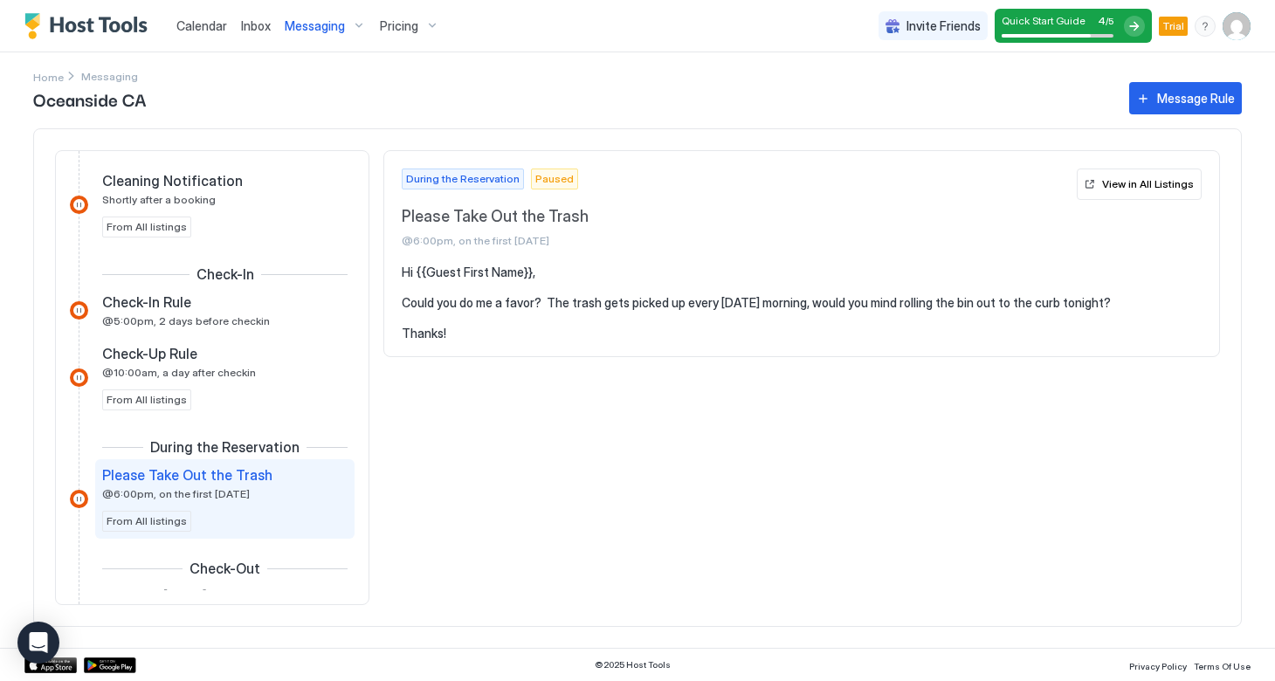
scroll to position [484, 0]
